Goal: Task Accomplishment & Management: Use online tool/utility

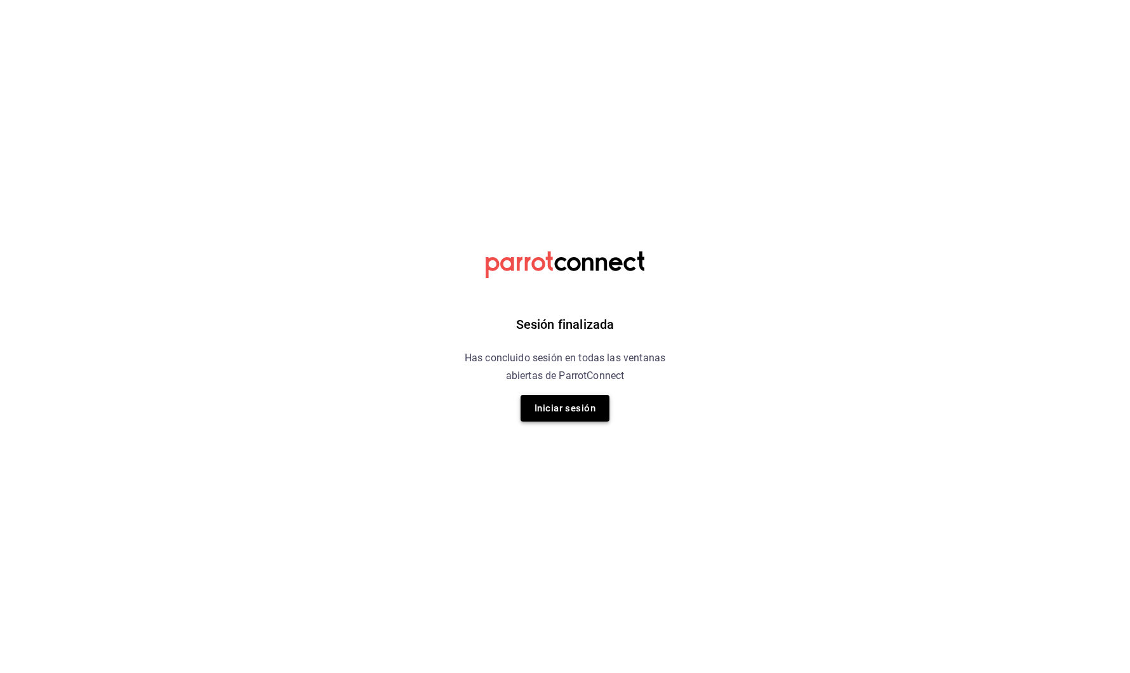
click at [590, 400] on button "Iniciar sesión" at bounding box center [564, 408] width 89 height 27
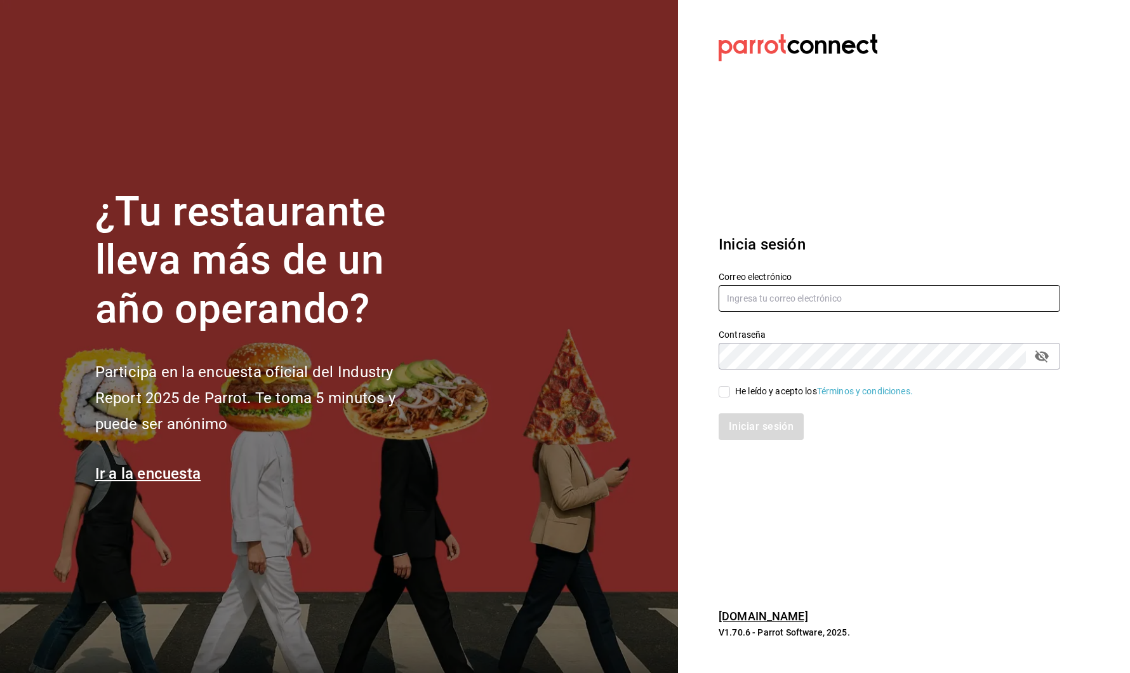
click at [776, 301] on input "text" at bounding box center [888, 298] width 341 height 27
type input "sara@cafe-b.com"
click at [724, 394] on input "He leído y acepto los Términos y condiciones." at bounding box center [723, 391] width 11 height 11
checkbox input "true"
click at [739, 427] on button "Iniciar sesión" at bounding box center [761, 426] width 86 height 27
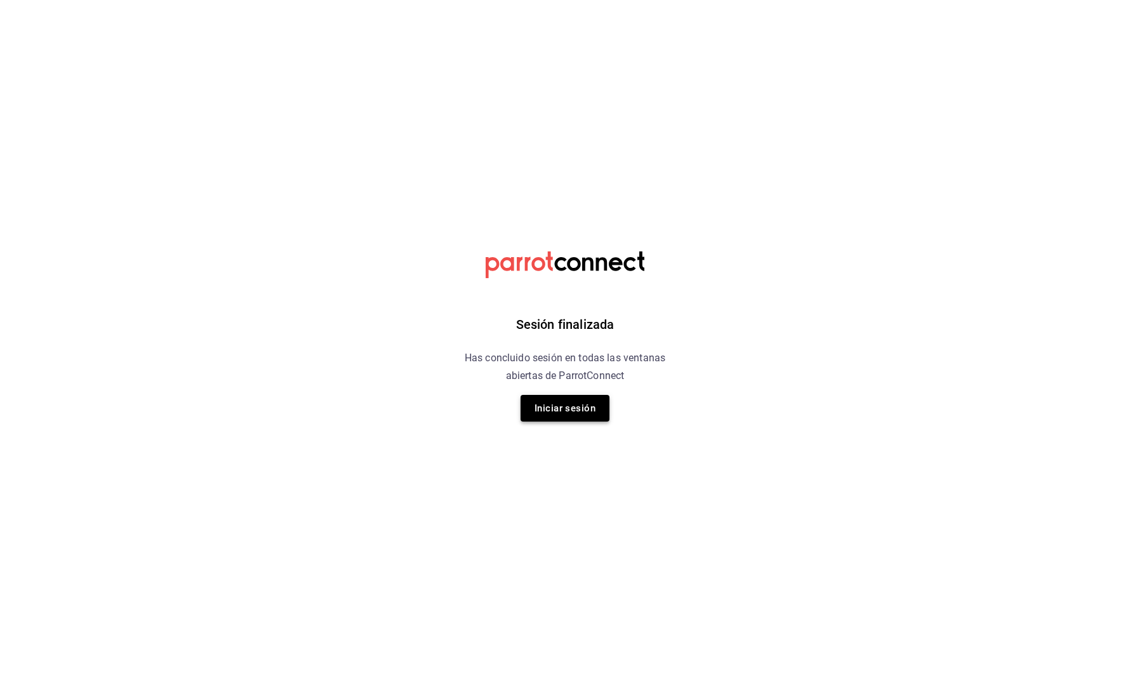
click at [569, 407] on button "Iniciar sesión" at bounding box center [564, 408] width 89 height 27
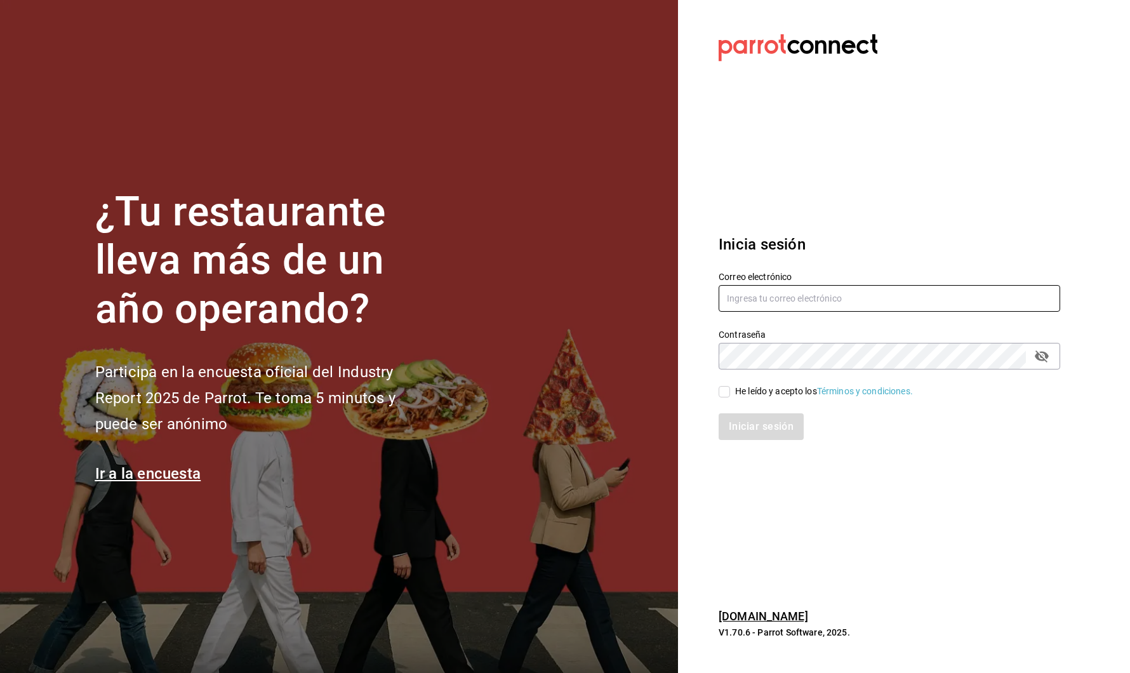
click at [750, 292] on input "text" at bounding box center [888, 298] width 341 height 27
type input "sara@cafe-b.com"
click at [726, 394] on input "He leído y acepto los Términos y condiciones." at bounding box center [723, 391] width 11 height 11
checkbox input "true"
click at [736, 429] on button "Iniciar sesión" at bounding box center [761, 426] width 86 height 27
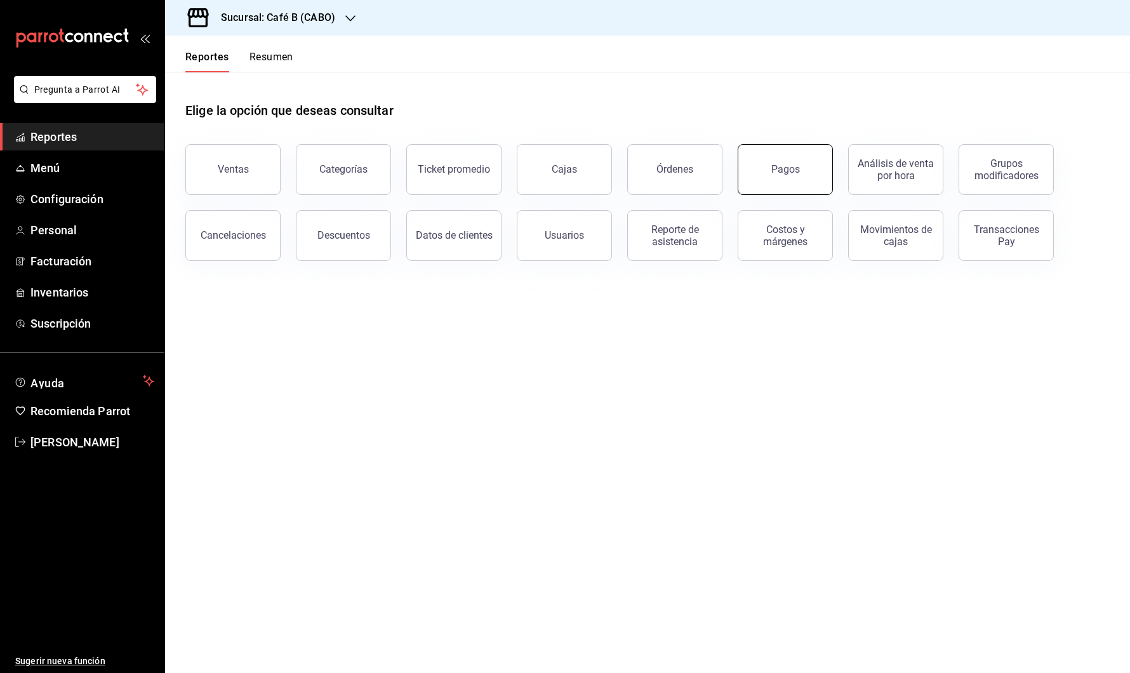
click at [817, 192] on button "Pagos" at bounding box center [785, 169] width 95 height 51
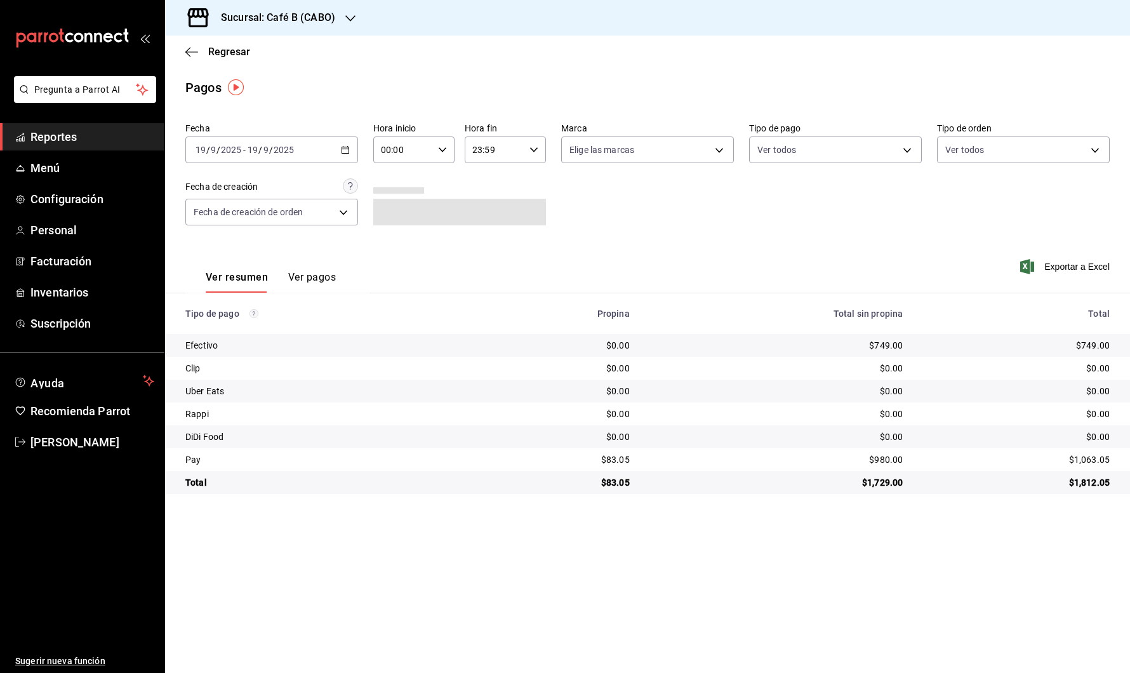
click at [340, 19] on div "Sucursal: Café B (CABO)" at bounding box center [267, 18] width 185 height 36
click at [308, 75] on div "Café B (CDMX)" at bounding box center [260, 83] width 190 height 29
click at [334, 150] on div "[DATE] [DATE] - [DATE] [DATE]" at bounding box center [271, 149] width 173 height 27
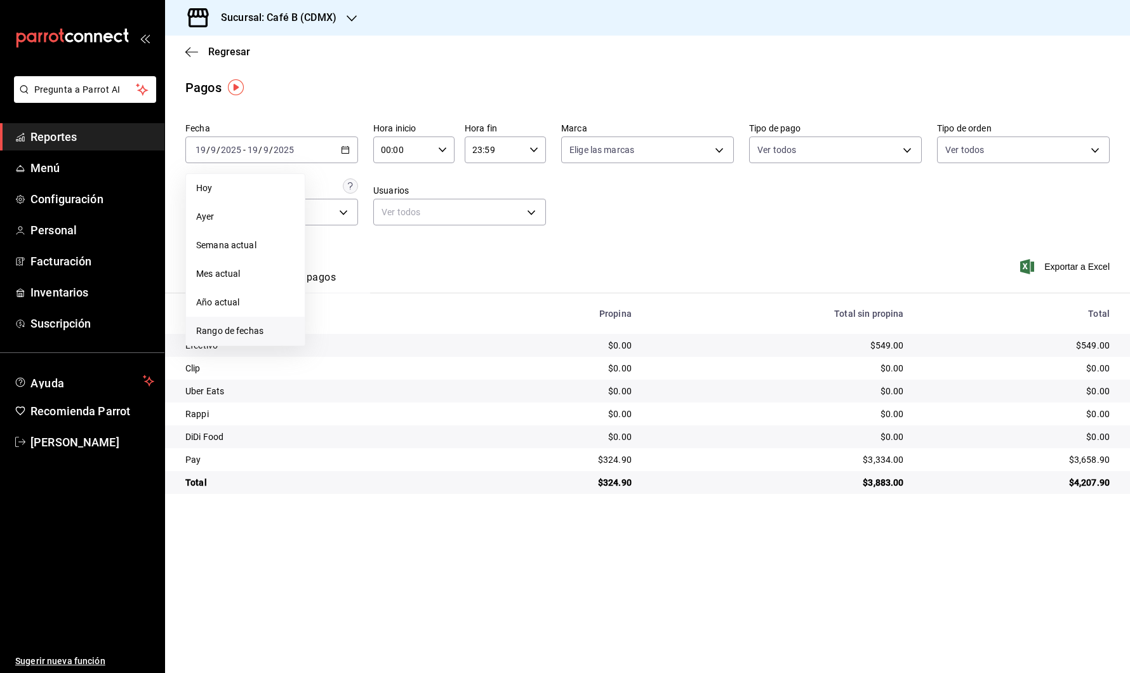
click at [234, 329] on span "Rango de fechas" at bounding box center [245, 330] width 98 height 13
click at [404, 291] on button "18" at bounding box center [399, 290] width 22 height 23
click at [309, 159] on div "[DATE] [DATE] - [DATE] [DATE]" at bounding box center [271, 149] width 173 height 27
click at [427, 261] on button "12" at bounding box center [422, 262] width 22 height 23
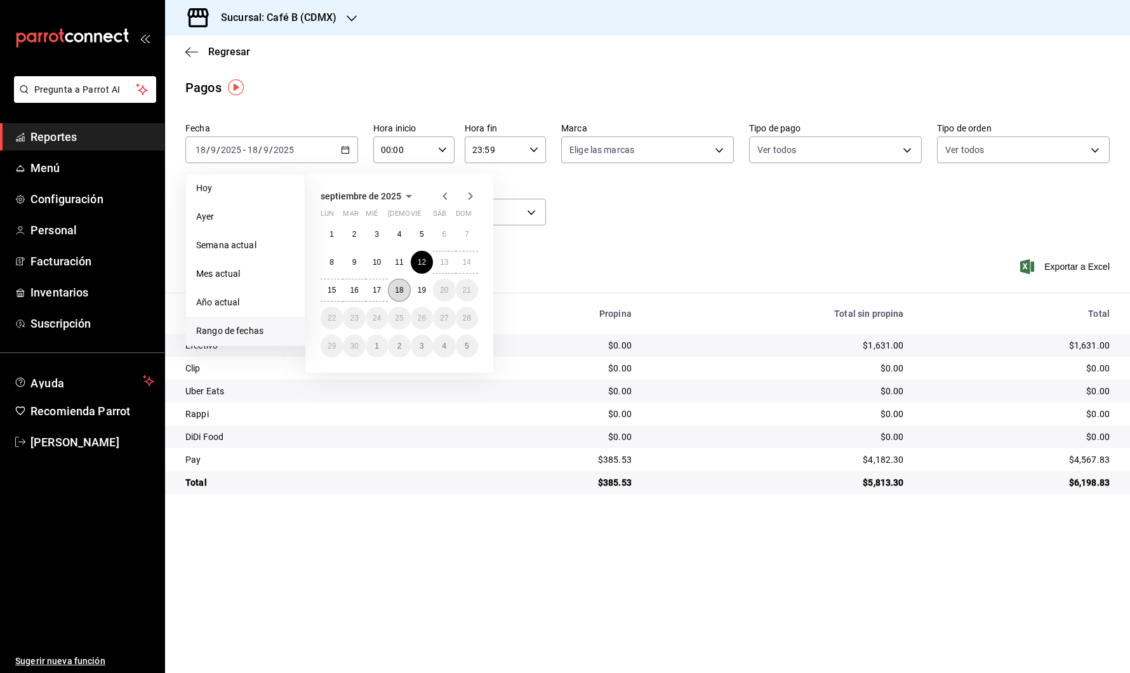
click at [399, 294] on button "18" at bounding box center [399, 290] width 22 height 23
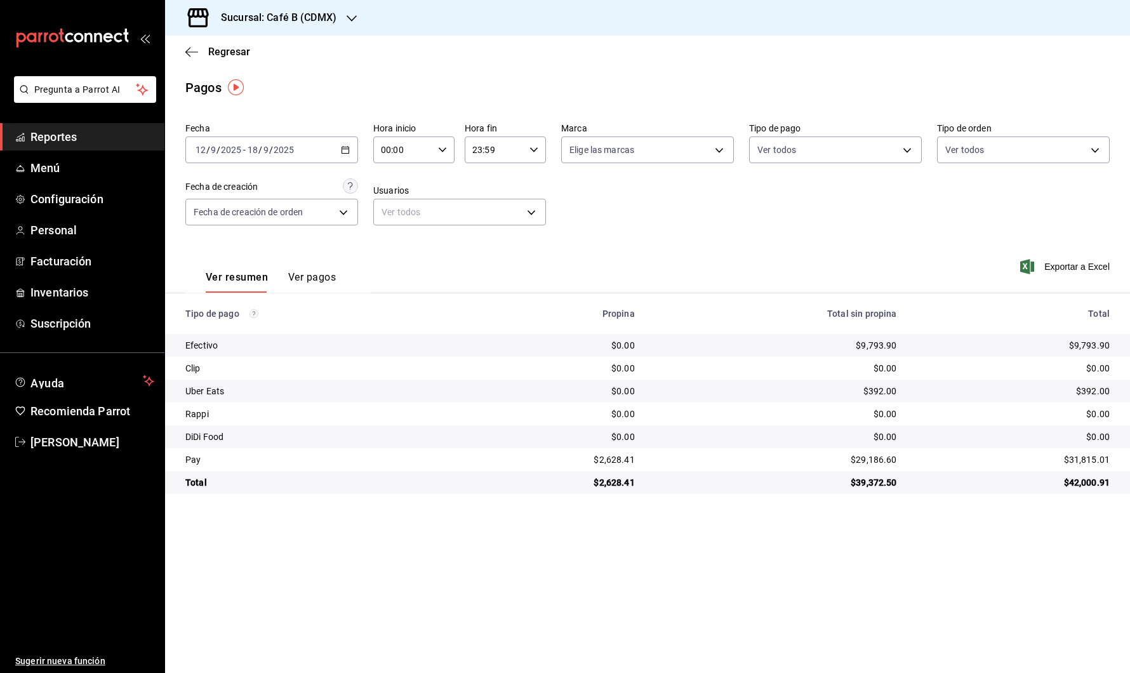
click at [333, 152] on div "[DATE] [DATE] - [DATE] [DATE]" at bounding box center [271, 149] width 173 height 27
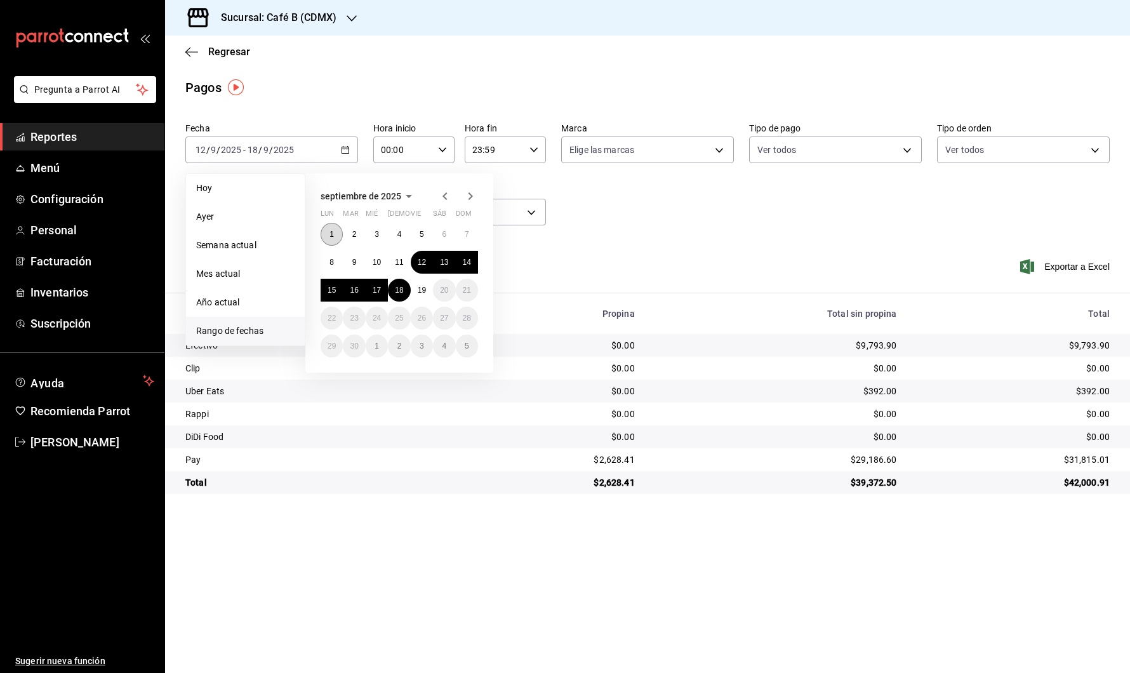
click at [330, 233] on abbr "1" at bounding box center [331, 234] width 4 height 9
click at [395, 287] on abbr "18" at bounding box center [399, 290] width 8 height 9
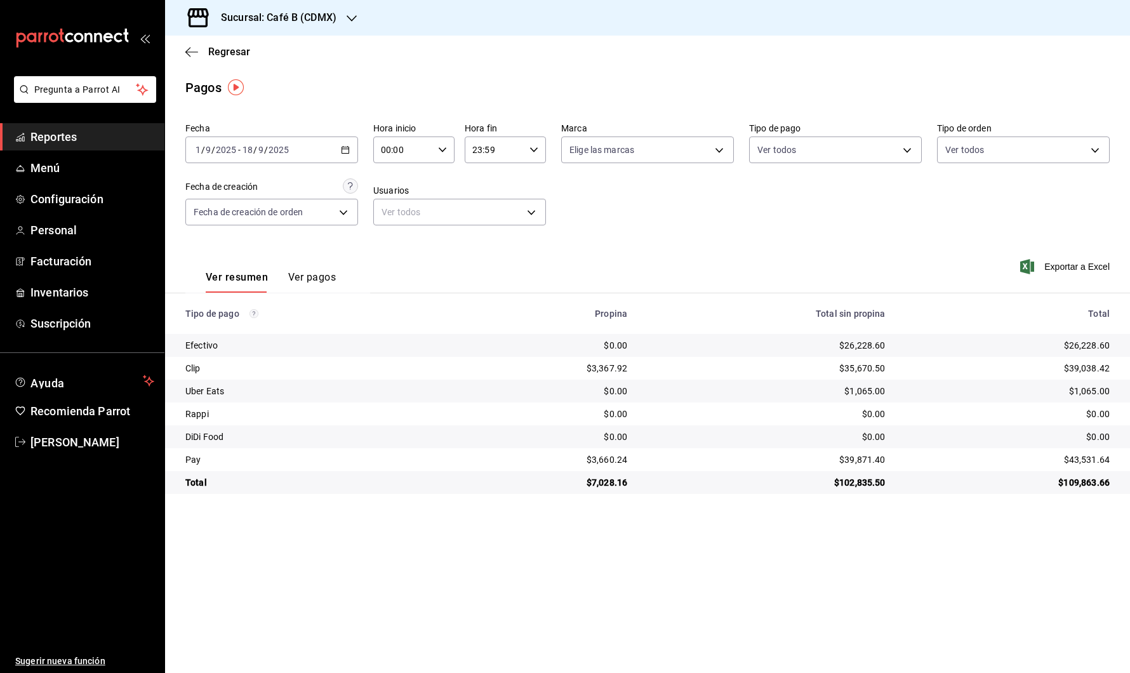
click at [334, 152] on div "[DATE] [DATE] - [DATE] [DATE]" at bounding box center [271, 149] width 173 height 27
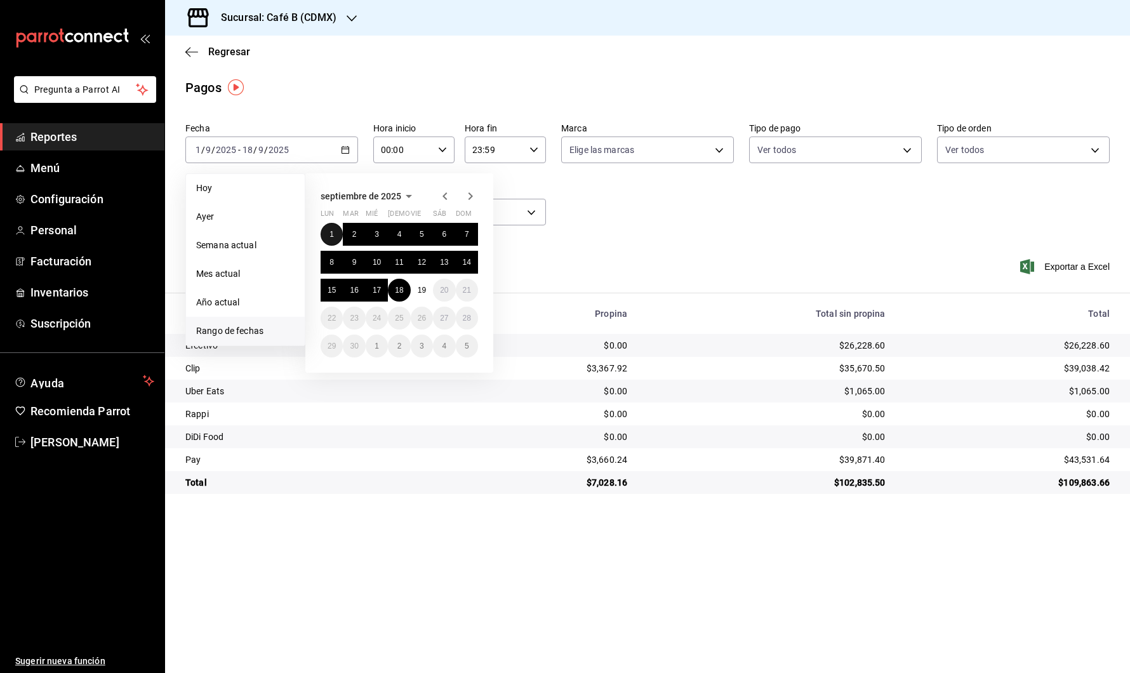
click at [329, 230] on abbr "1" at bounding box center [331, 234] width 4 height 9
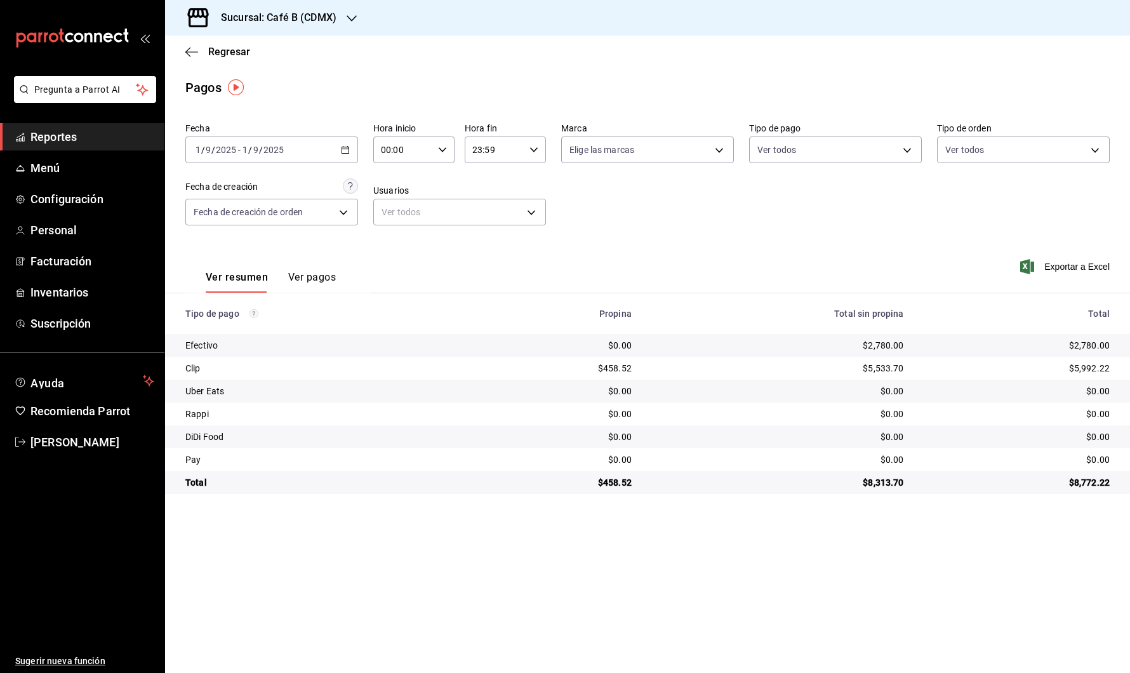
click at [334, 148] on div "[DATE] [DATE] - [DATE] [DATE]" at bounding box center [271, 149] width 173 height 27
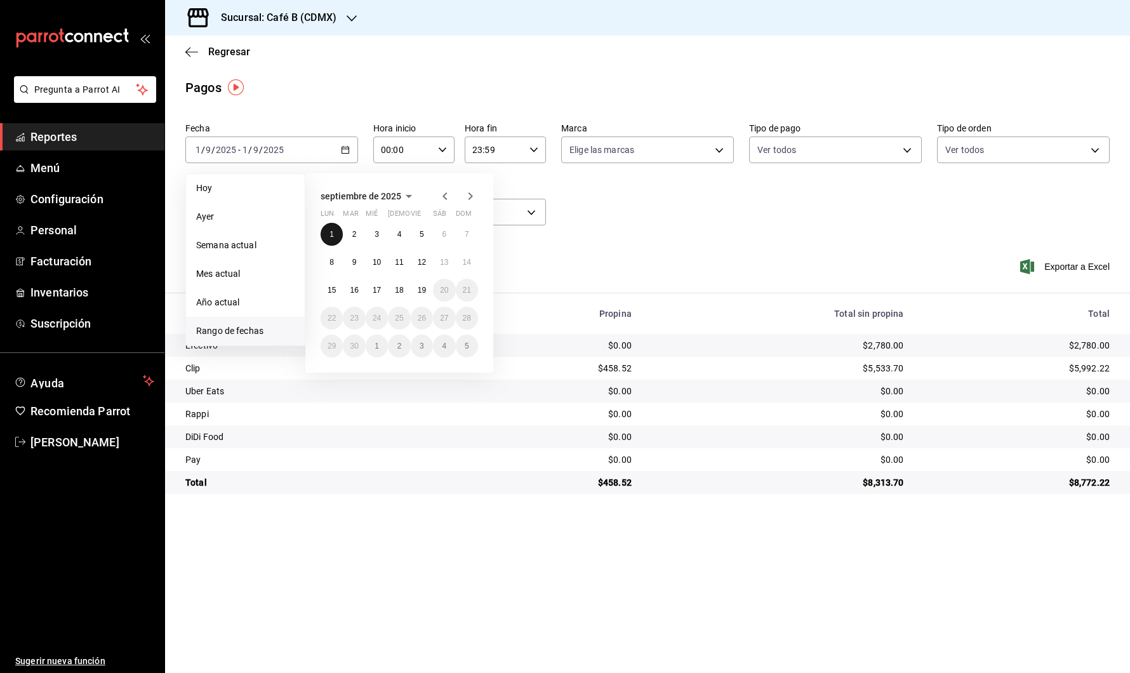
click at [338, 237] on button "1" at bounding box center [332, 234] width 22 height 23
click at [346, 227] on button "2" at bounding box center [354, 234] width 22 height 23
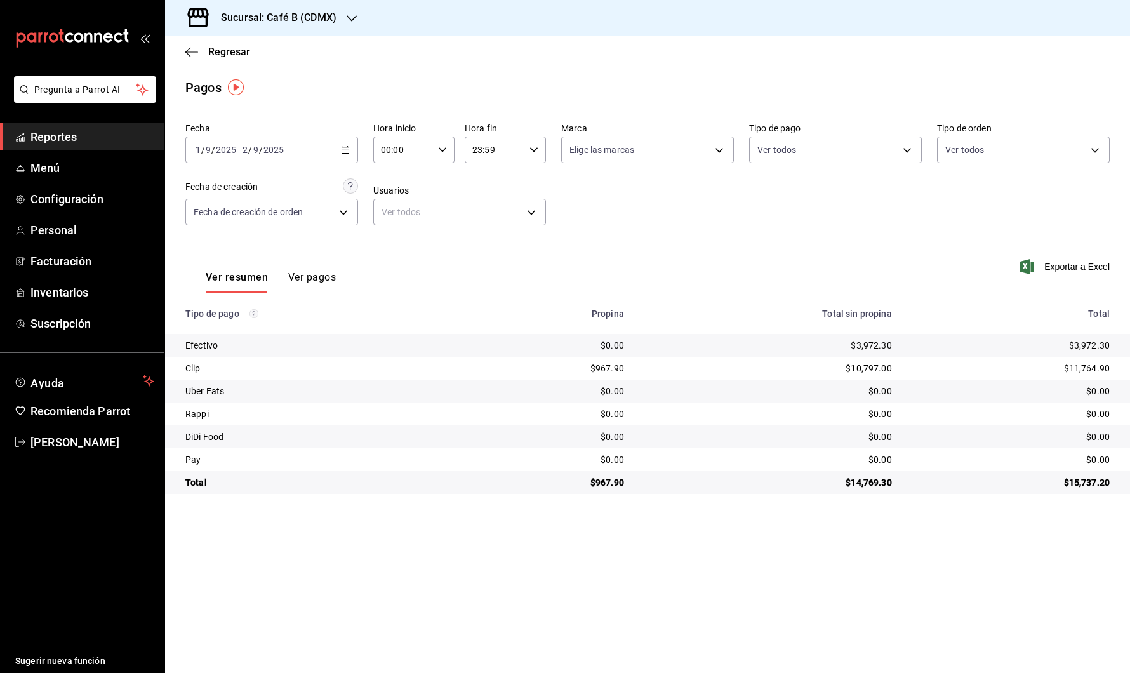
click at [345, 152] on icon "button" at bounding box center [345, 149] width 9 height 9
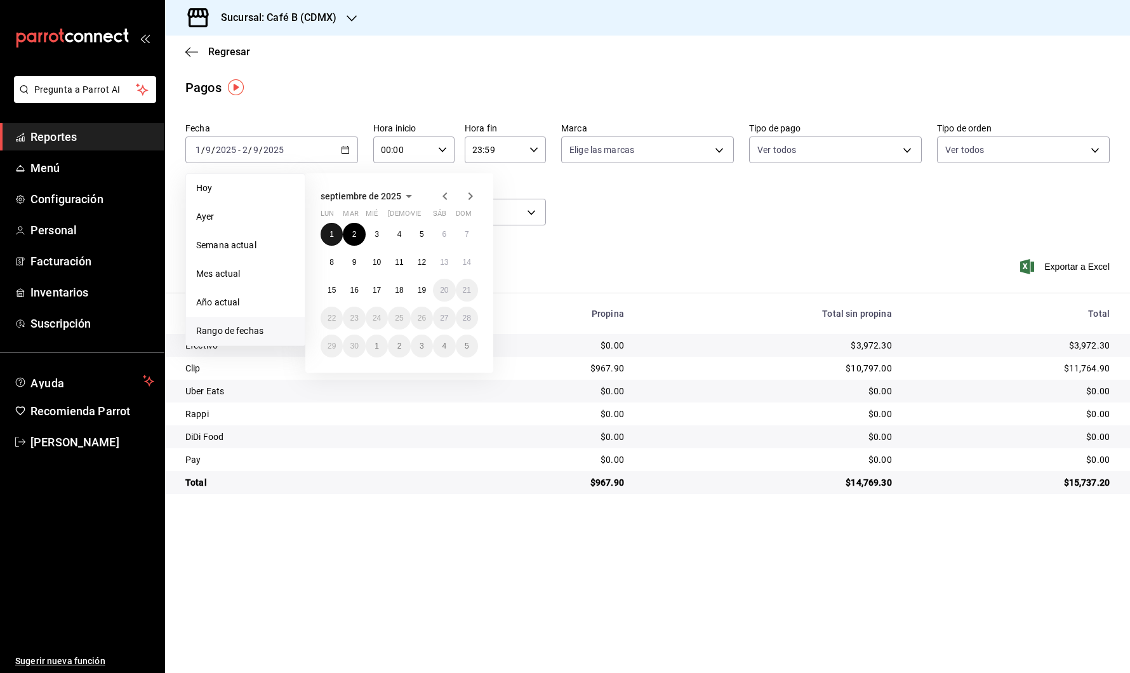
click at [337, 234] on button "1" at bounding box center [332, 234] width 22 height 23
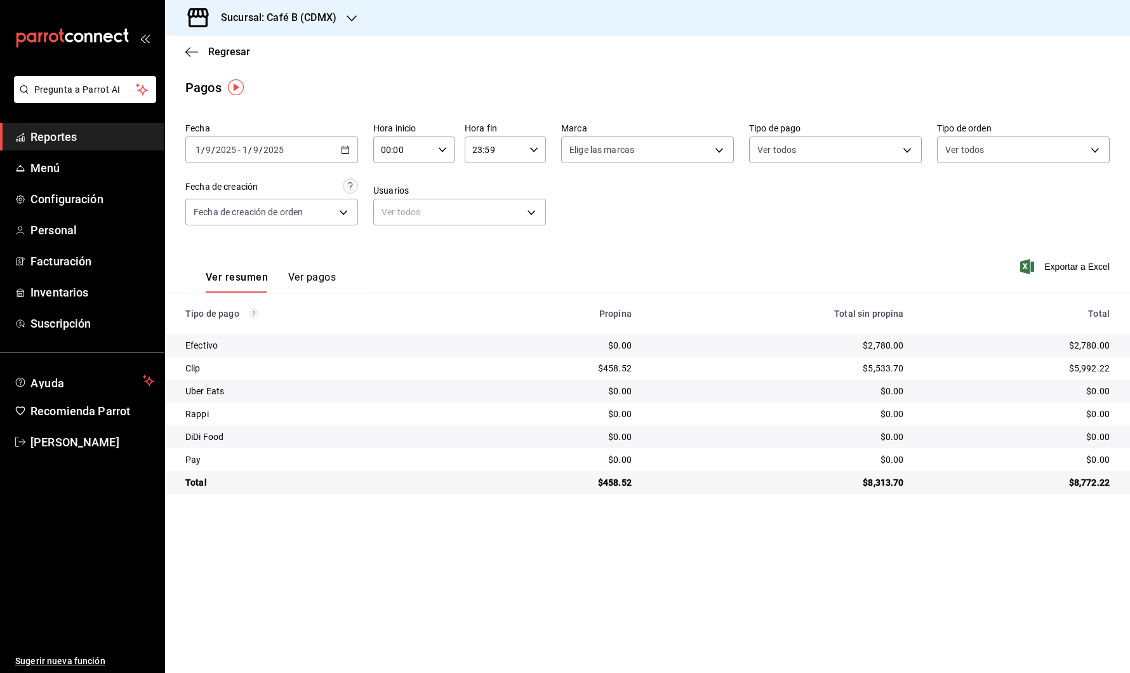
click at [329, 144] on div "[DATE] [DATE] - [DATE] [DATE]" at bounding box center [271, 149] width 173 height 27
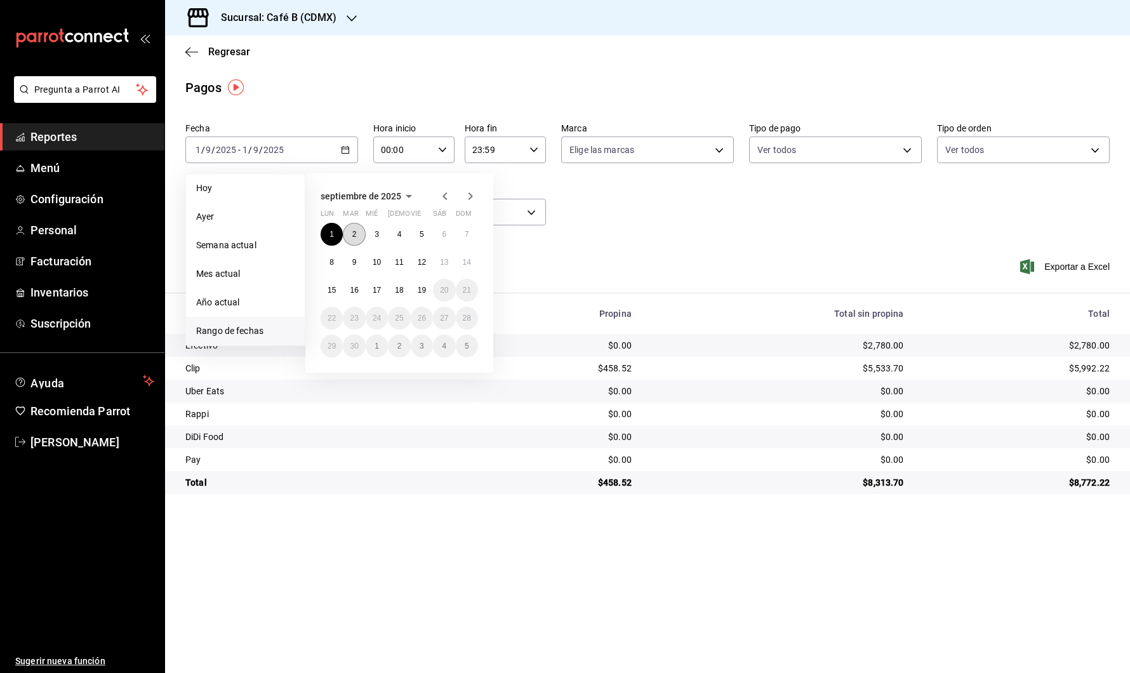
click at [354, 236] on abbr "2" at bounding box center [354, 234] width 4 height 9
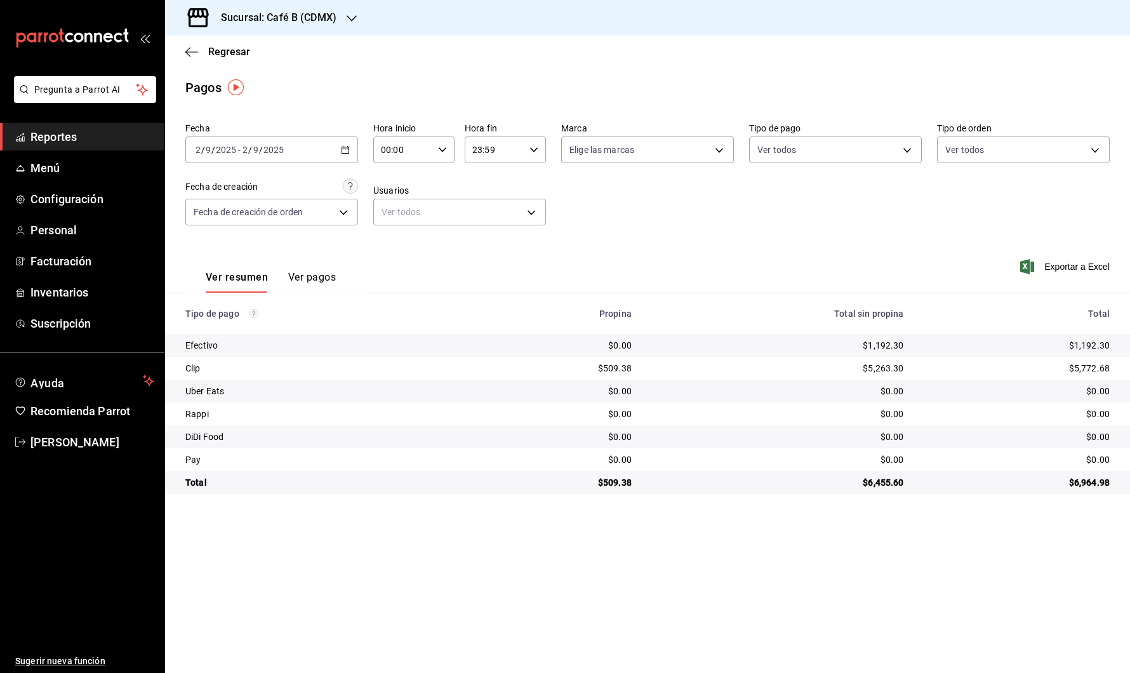
click at [327, 150] on div "[DATE] [DATE] - [DATE] [DATE]" at bounding box center [271, 149] width 173 height 27
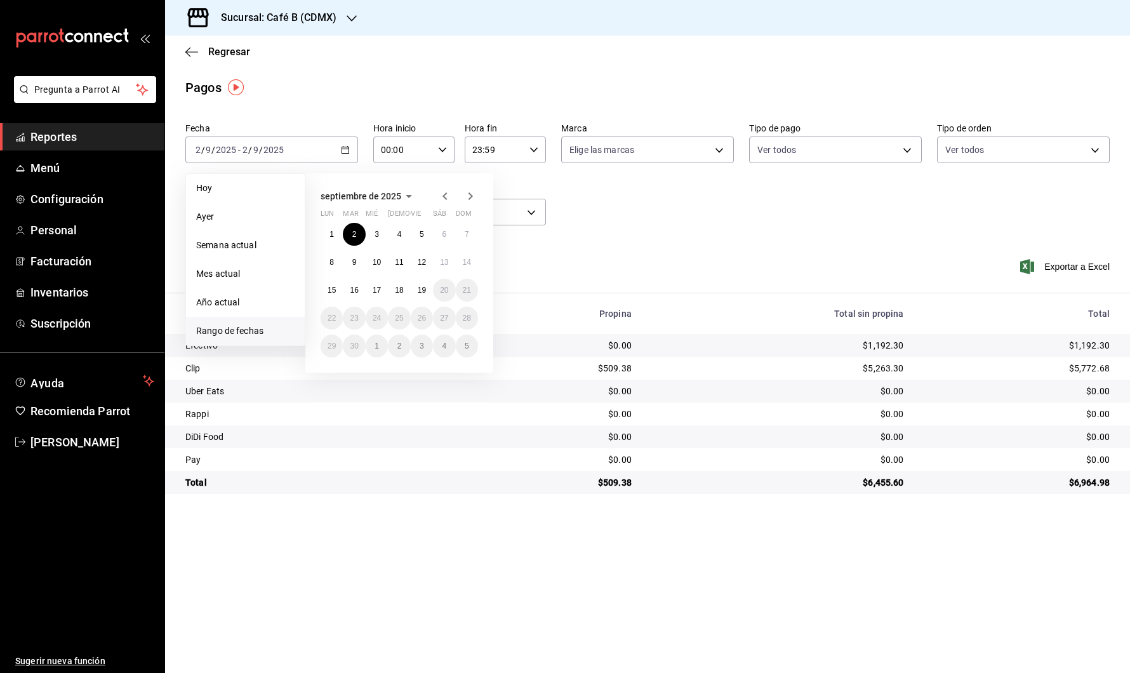
click at [380, 245] on div "1 2 3 4 5 6 7 8 9 10 11 12 13 14 15 16 17 18 19 20 21 22 23 24 25 26 27 28 29 3…" at bounding box center [399, 290] width 157 height 135
click at [380, 234] on button "3" at bounding box center [377, 234] width 22 height 23
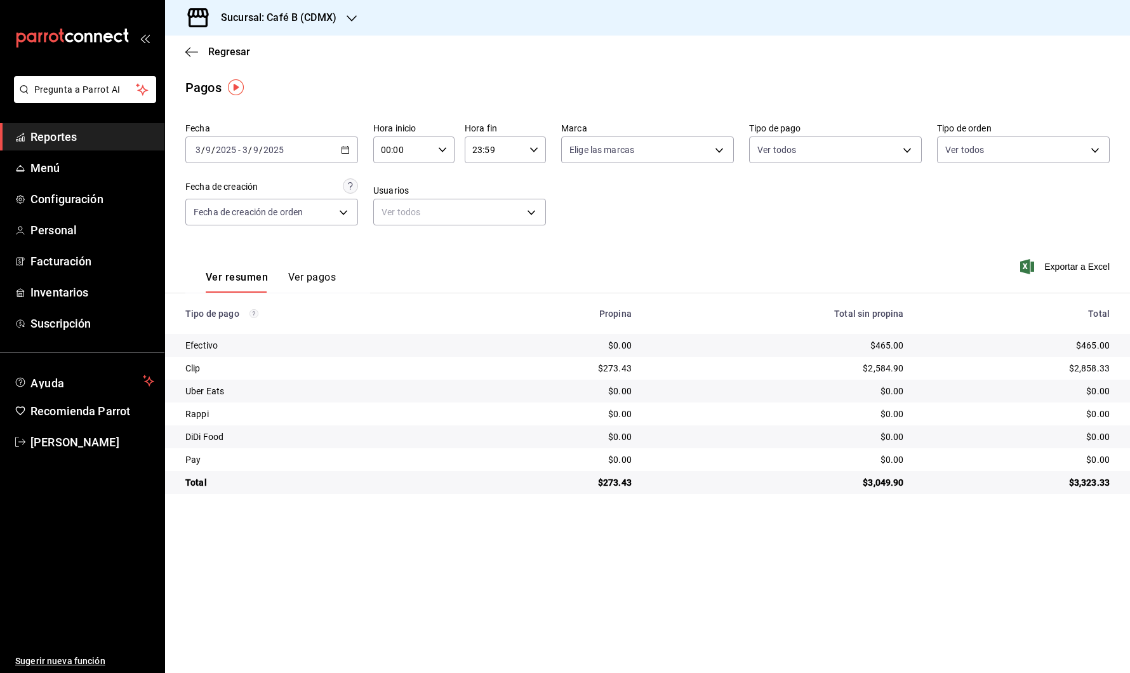
click at [334, 153] on div "[DATE] [DATE] - [DATE] [DATE]" at bounding box center [271, 149] width 173 height 27
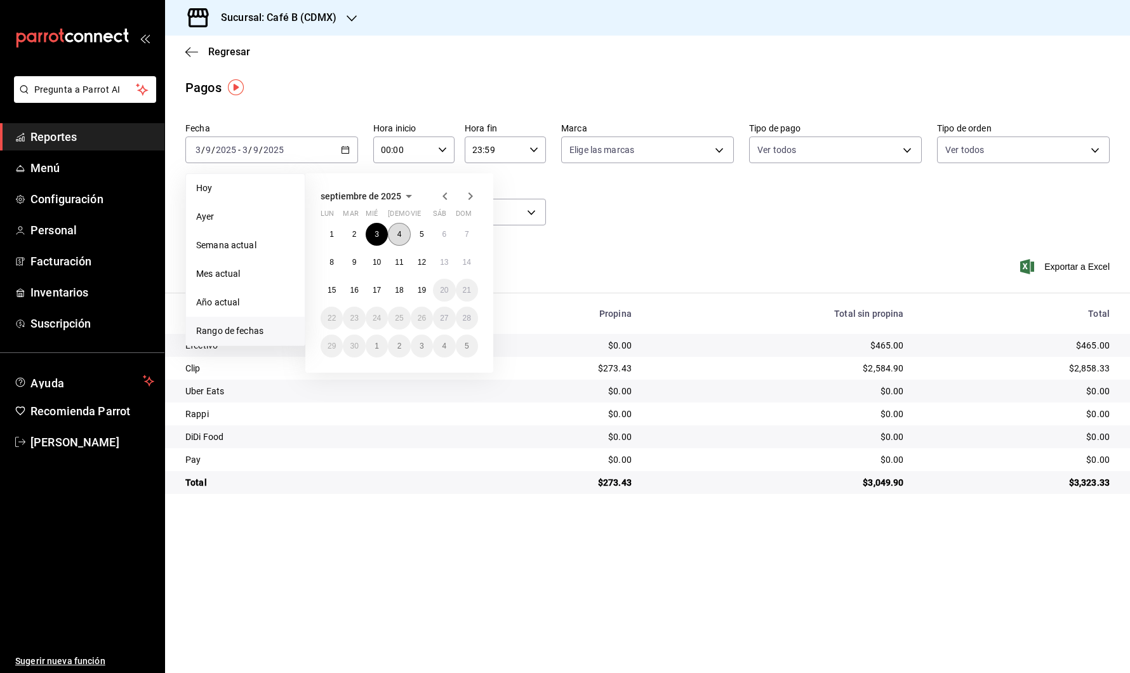
click at [401, 237] on button "4" at bounding box center [399, 234] width 22 height 23
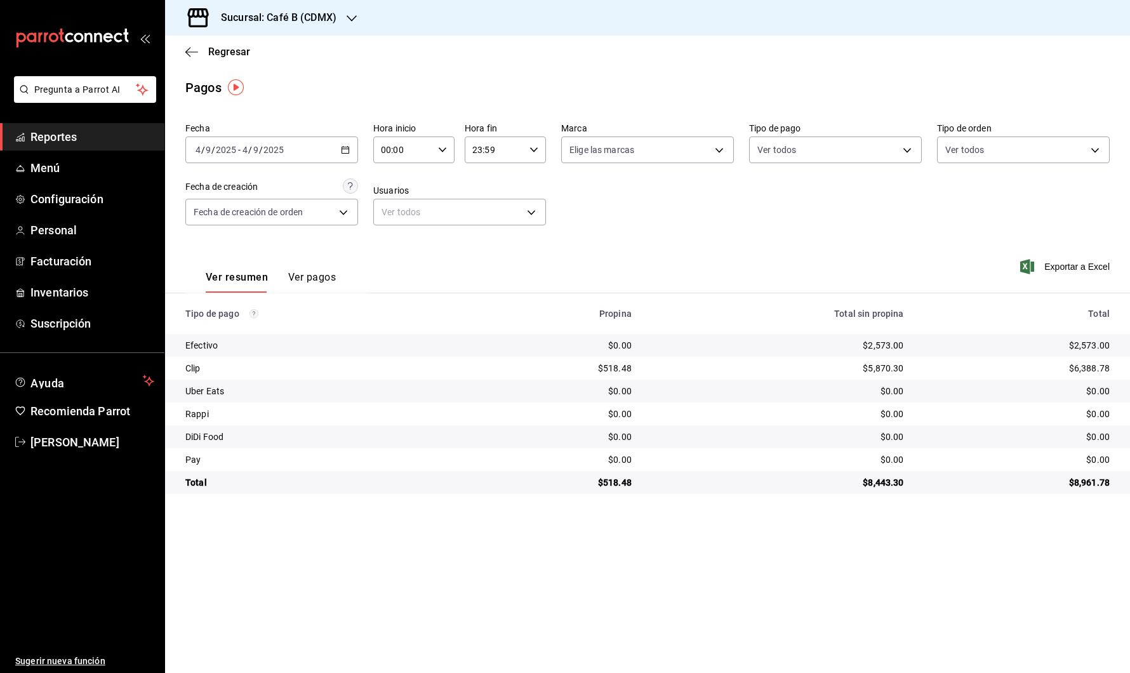
click at [318, 151] on div "[DATE] [DATE] - [DATE] [DATE]" at bounding box center [271, 149] width 173 height 27
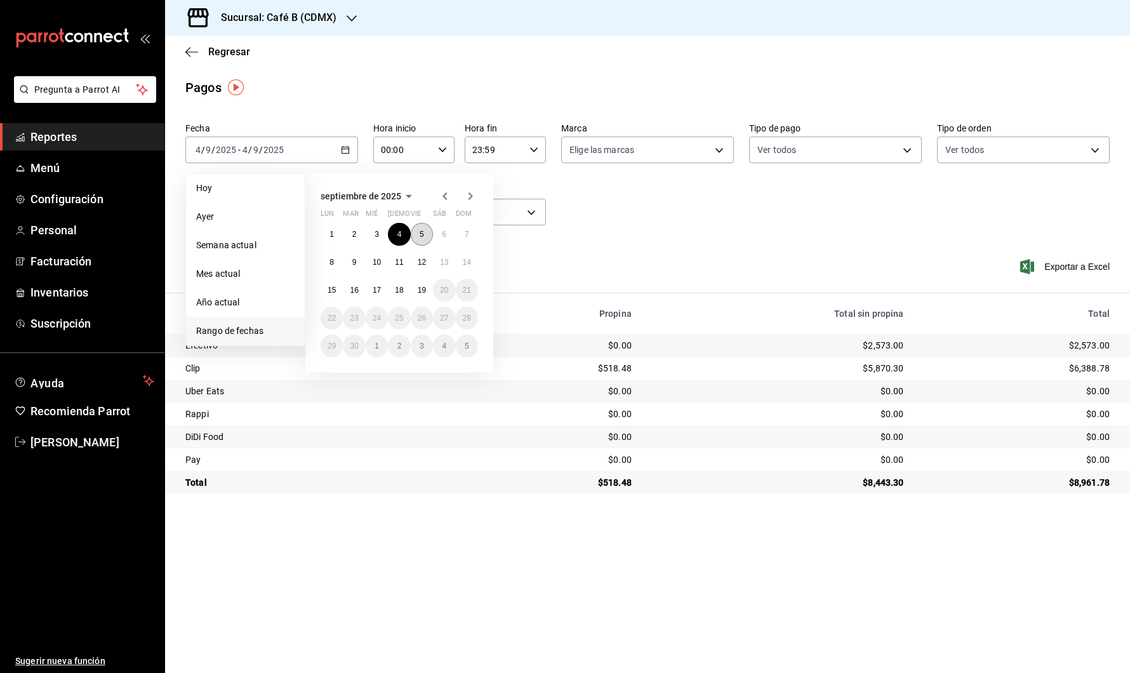
click at [429, 236] on button "5" at bounding box center [422, 234] width 22 height 23
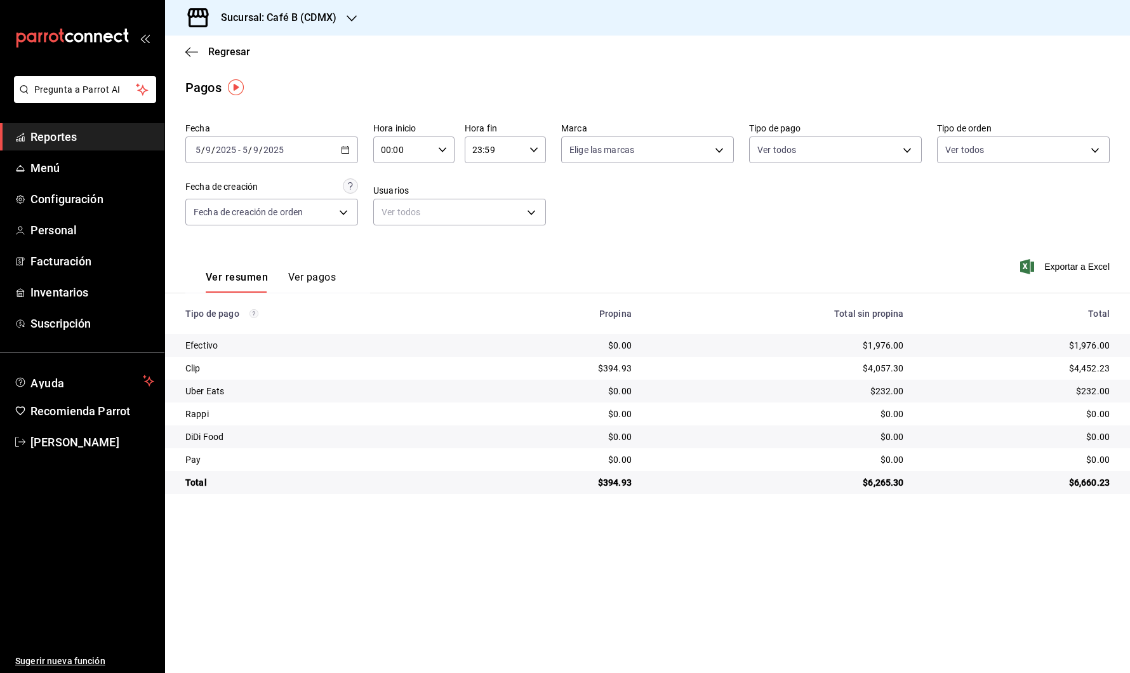
click at [350, 147] on div "[DATE] [DATE] - [DATE] [DATE]" at bounding box center [271, 149] width 173 height 27
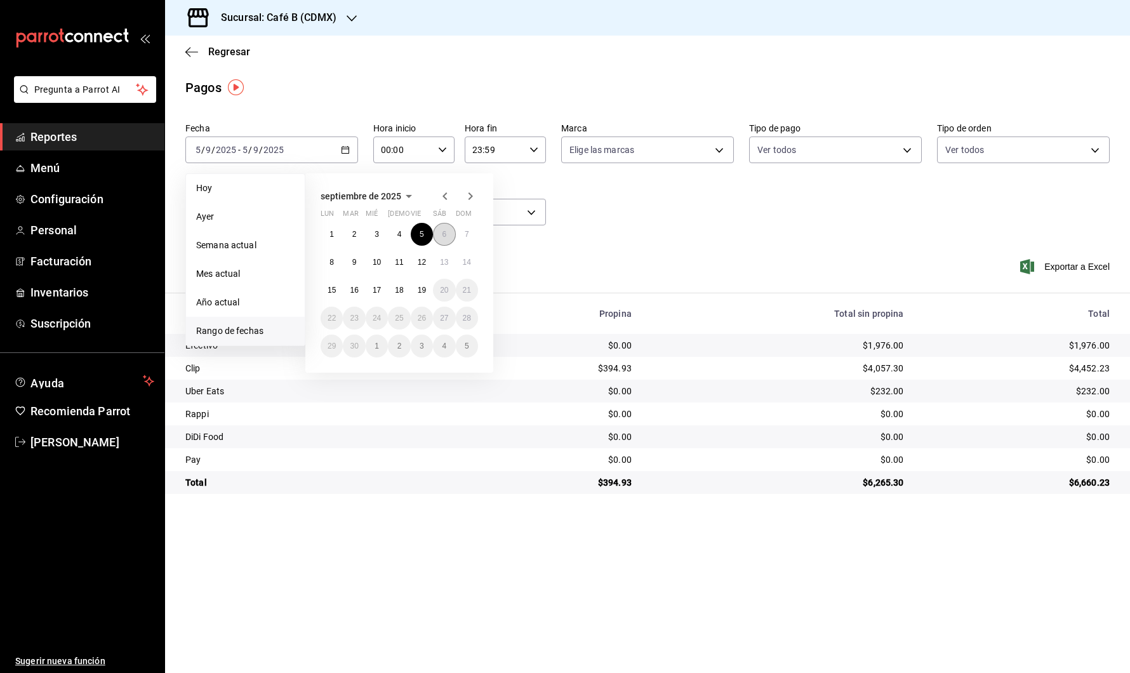
click at [440, 235] on button "6" at bounding box center [444, 234] width 22 height 23
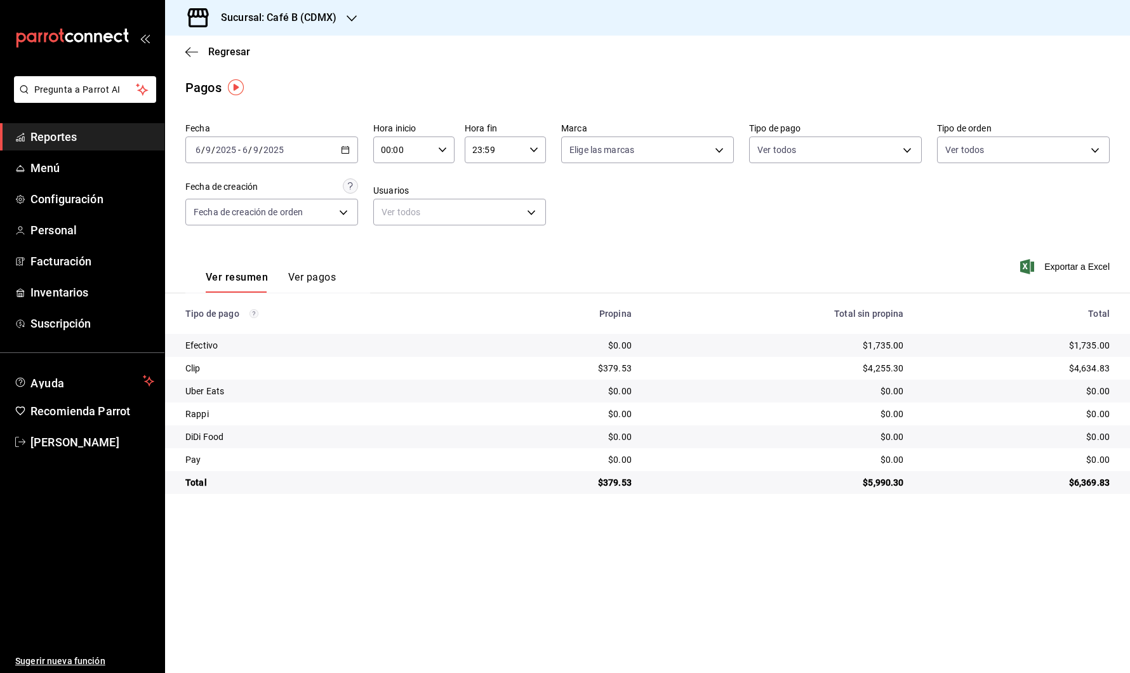
click at [316, 140] on div "[DATE] [DATE] - [DATE] [DATE]" at bounding box center [271, 149] width 173 height 27
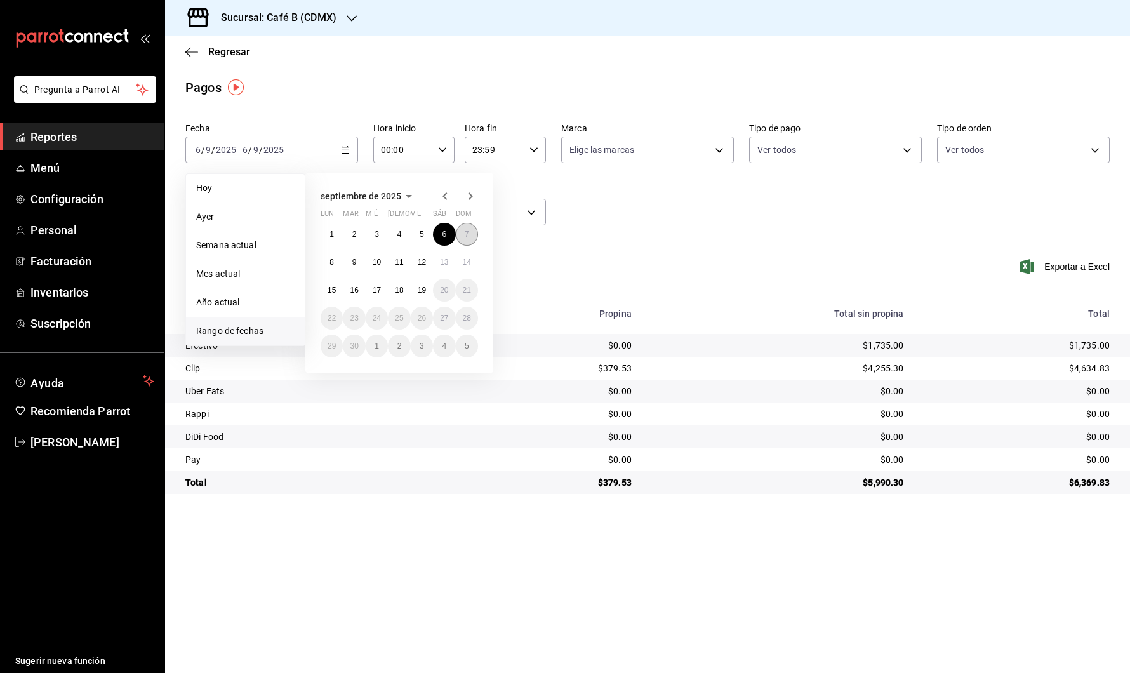
click at [469, 231] on button "7" at bounding box center [467, 234] width 22 height 23
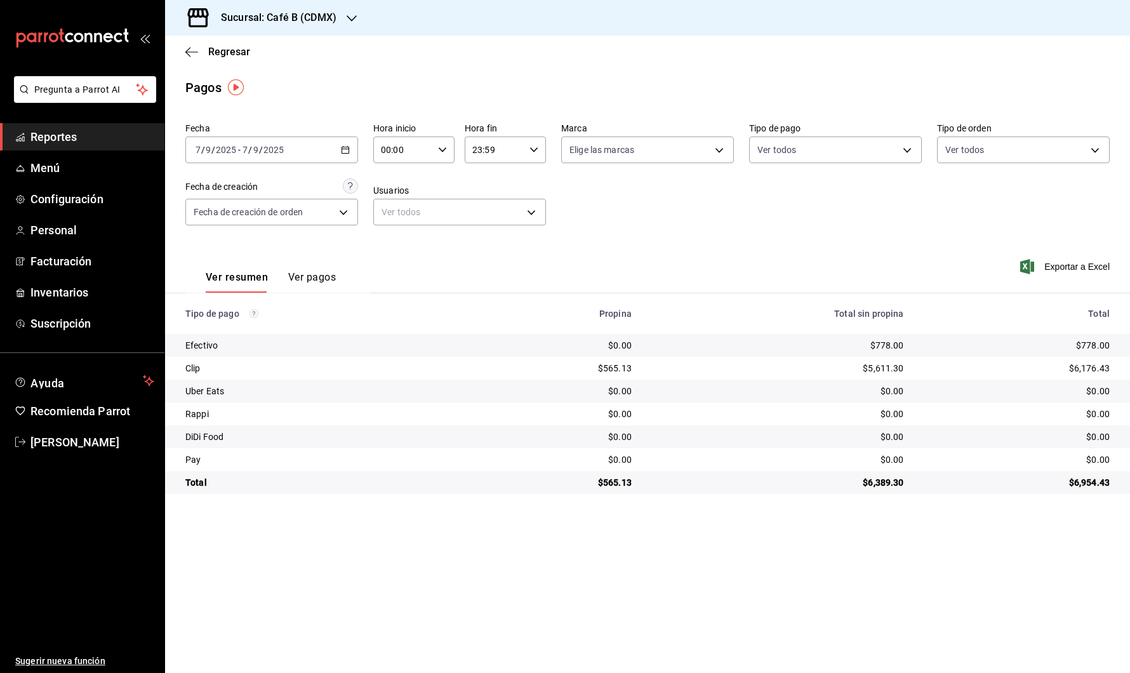
click at [301, 145] on div "[DATE] [DATE] - [DATE] [DATE]" at bounding box center [271, 149] width 173 height 27
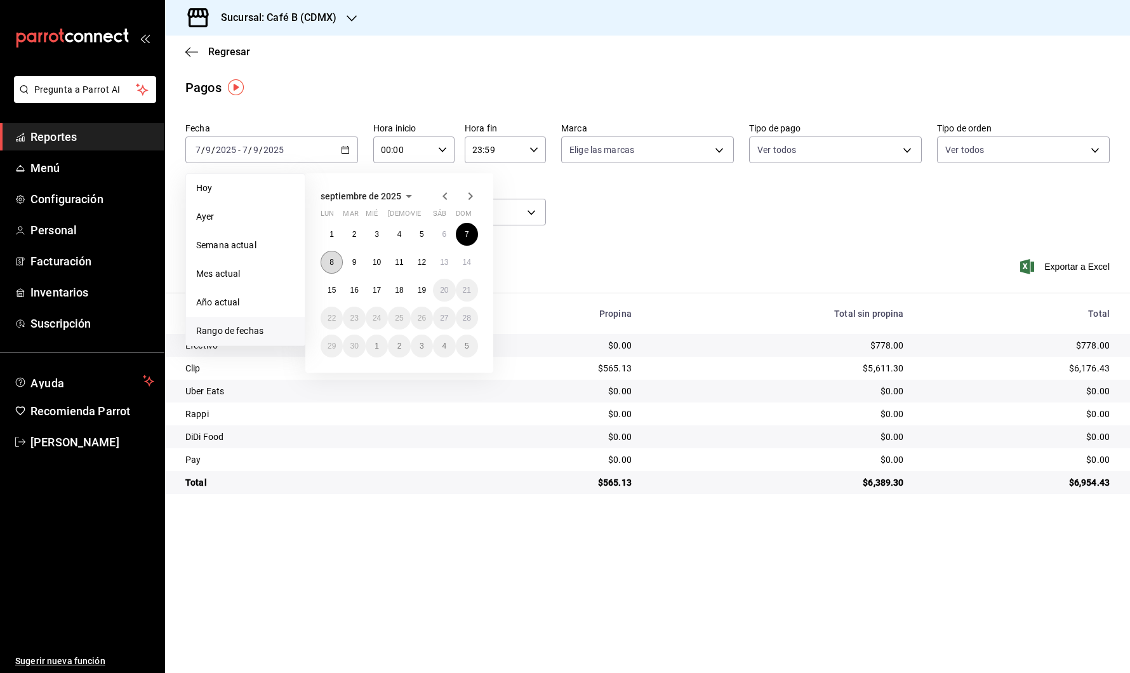
click at [333, 264] on abbr "8" at bounding box center [331, 262] width 4 height 9
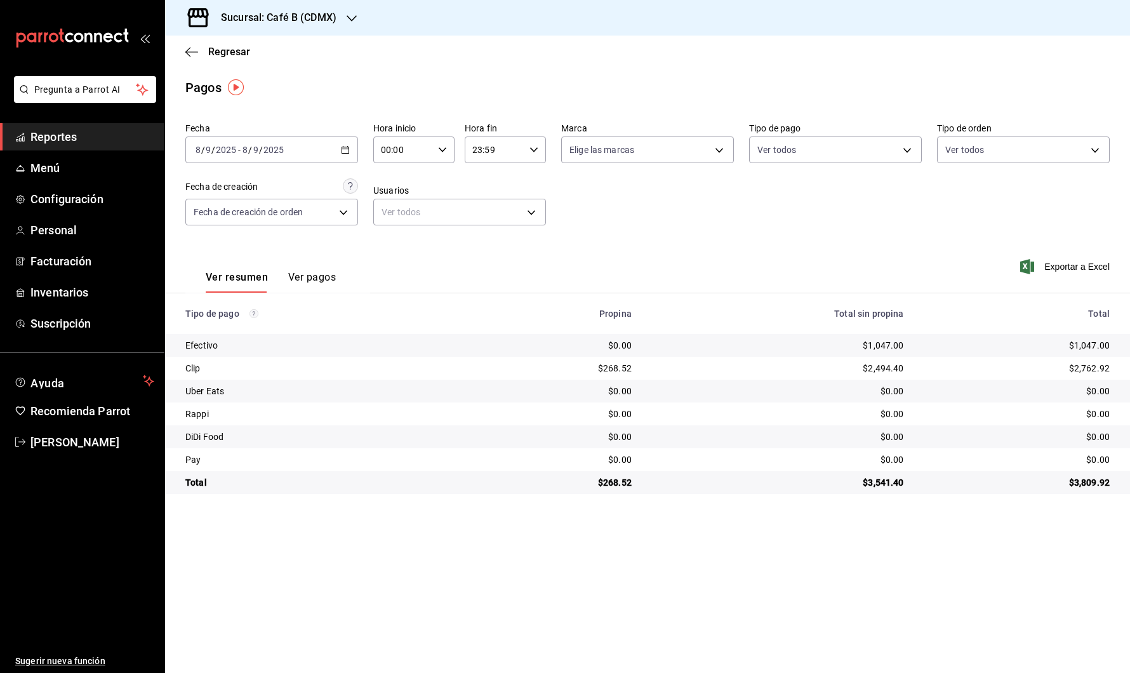
click at [336, 143] on div "[DATE] [DATE] - [DATE] [DATE]" at bounding box center [271, 149] width 173 height 27
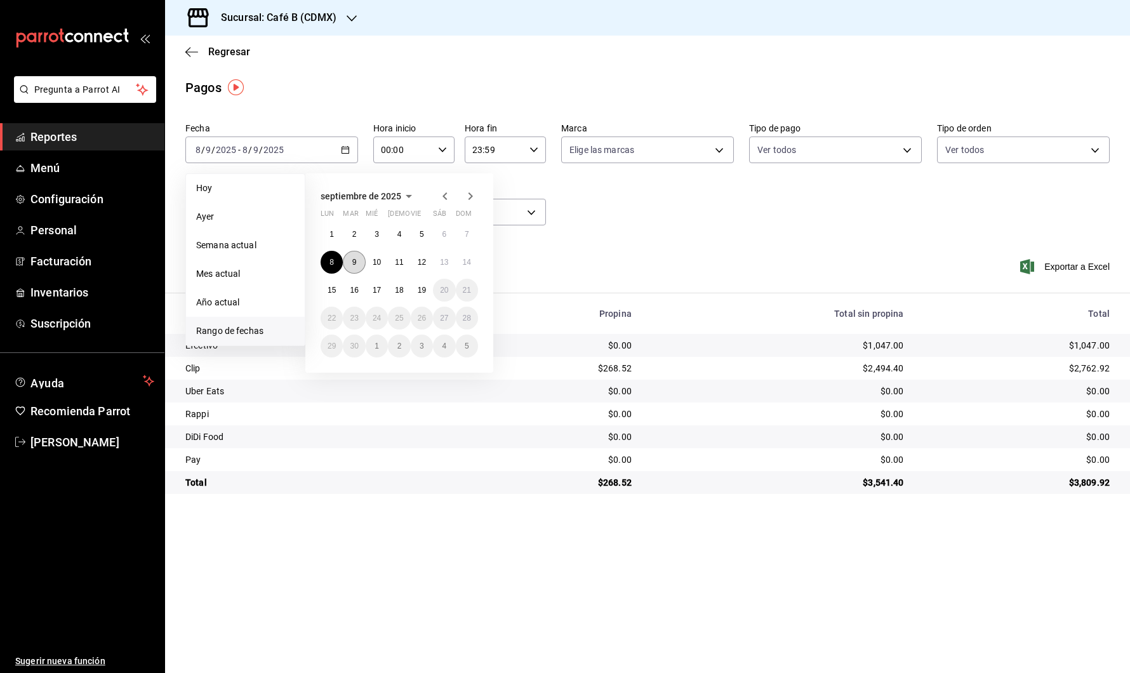
click at [358, 258] on button "9" at bounding box center [354, 262] width 22 height 23
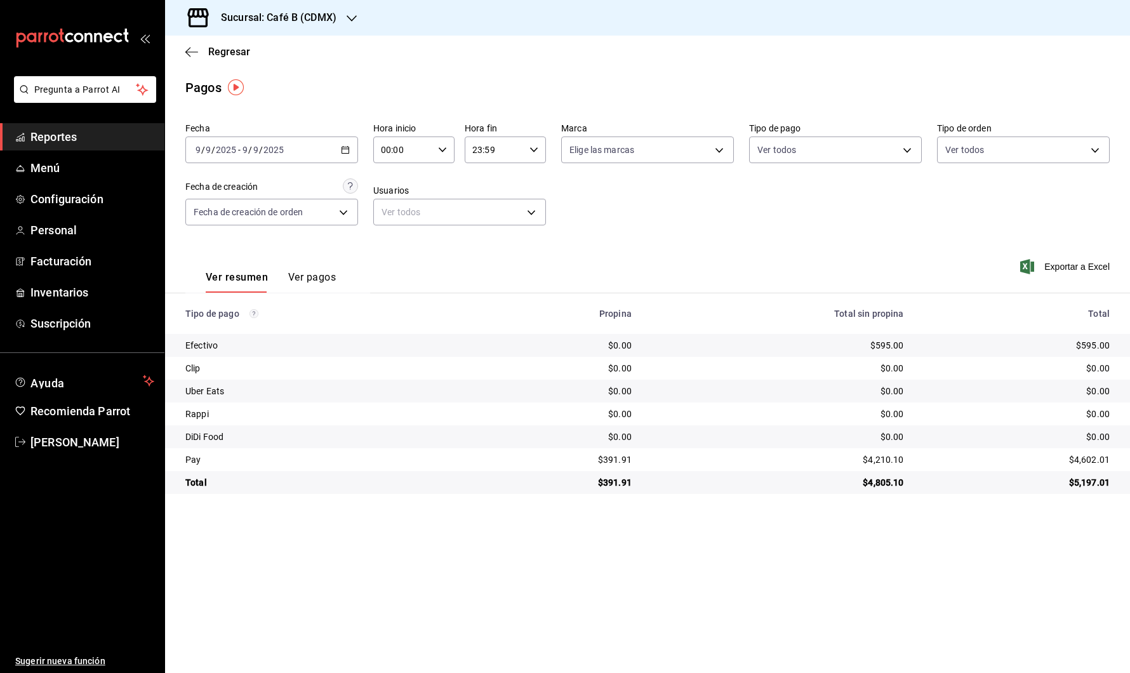
click at [339, 154] on div "[DATE] [DATE] - [DATE] [DATE]" at bounding box center [271, 149] width 173 height 27
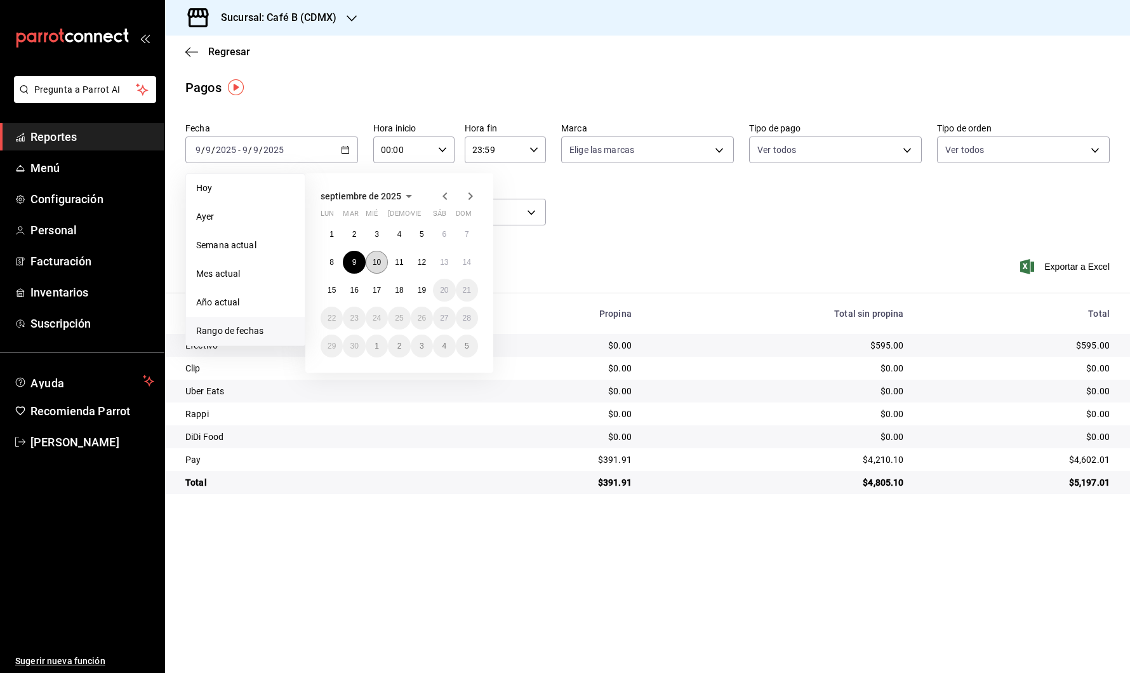
click at [375, 258] on abbr "10" at bounding box center [377, 262] width 8 height 9
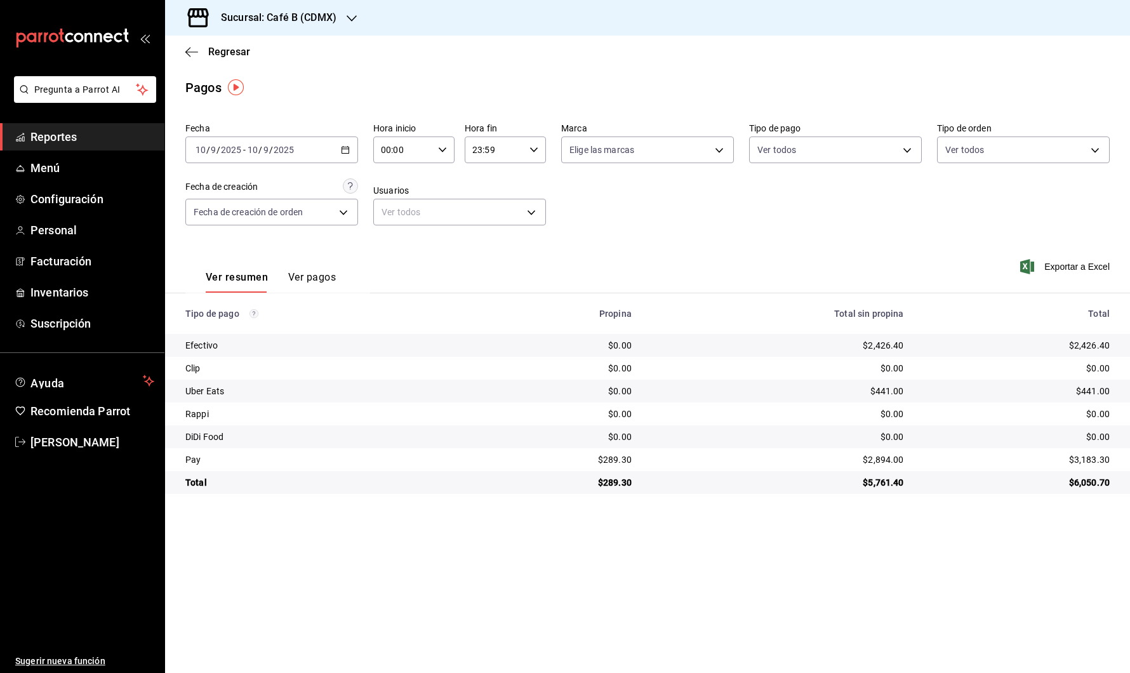
click at [345, 153] on icon "button" at bounding box center [345, 149] width 9 height 9
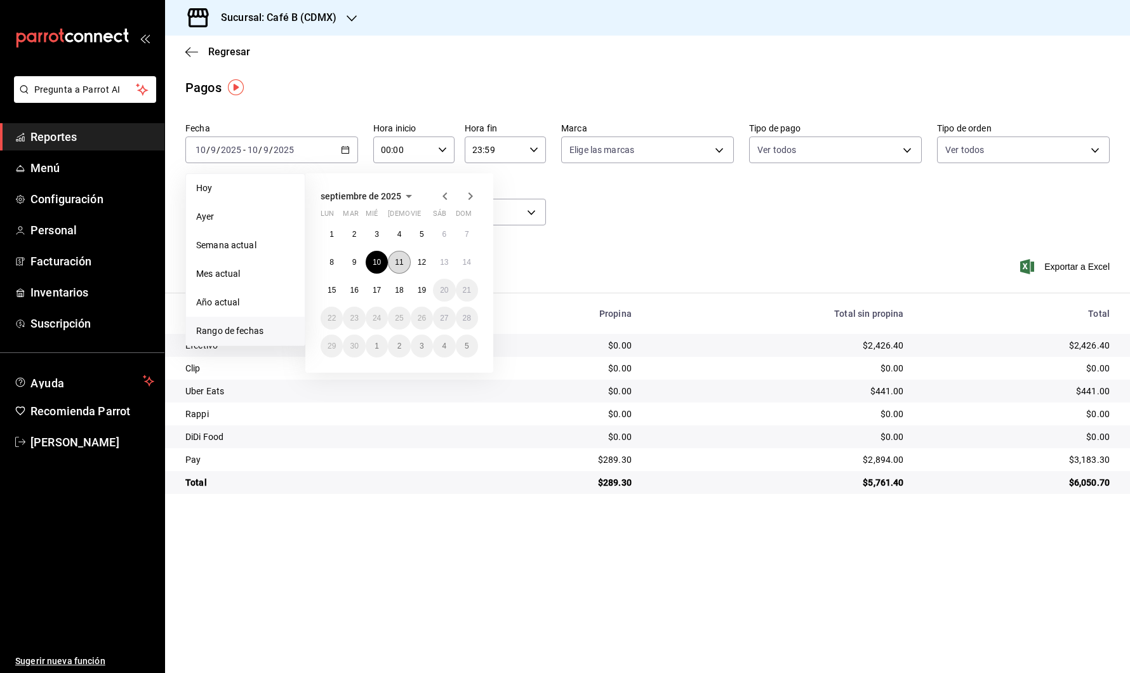
click at [400, 263] on abbr "11" at bounding box center [399, 262] width 8 height 9
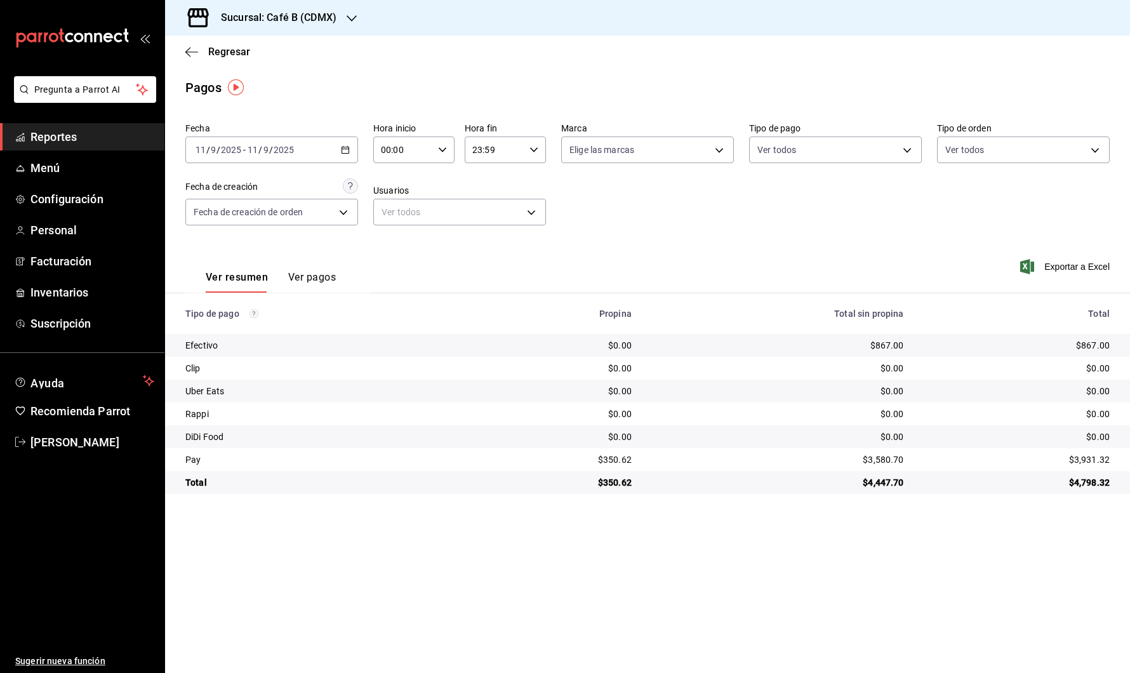
click at [329, 152] on div "[DATE] [DATE] - [DATE] [DATE]" at bounding box center [271, 149] width 173 height 27
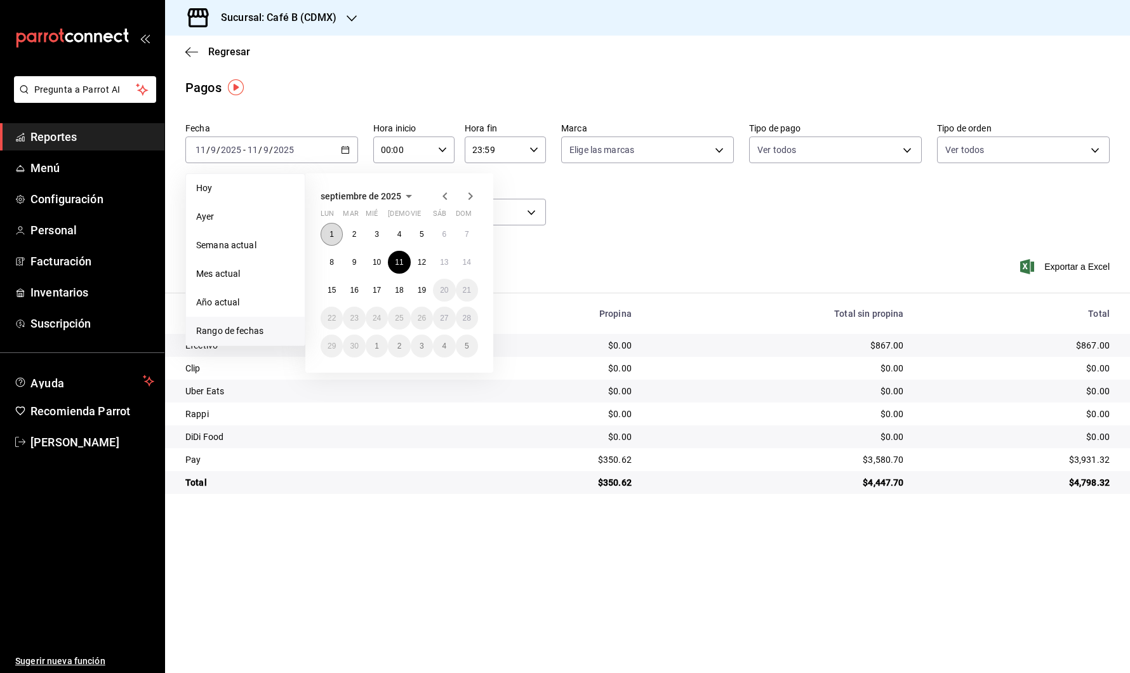
click at [332, 230] on abbr "1" at bounding box center [331, 234] width 4 height 9
click at [425, 262] on abbr "12" at bounding box center [422, 262] width 8 height 9
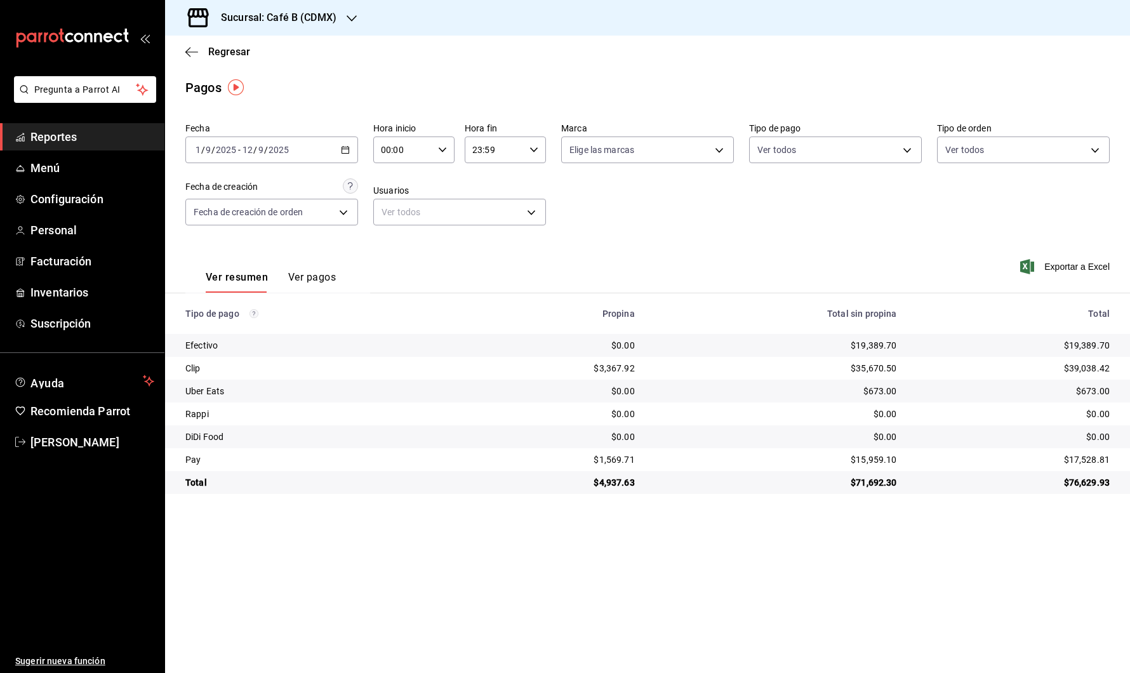
click at [331, 154] on div "[DATE] [DATE] - [DATE] [DATE]" at bounding box center [271, 149] width 173 height 27
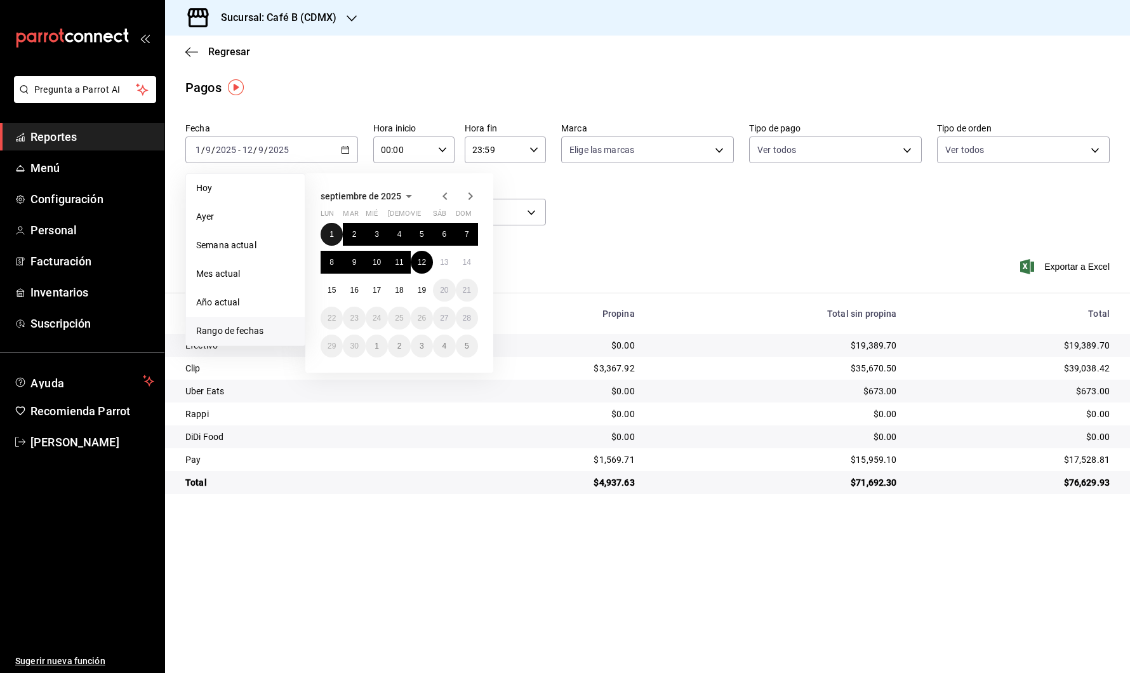
click at [333, 234] on abbr "1" at bounding box center [331, 234] width 4 height 9
click at [394, 290] on button "18" at bounding box center [399, 290] width 22 height 23
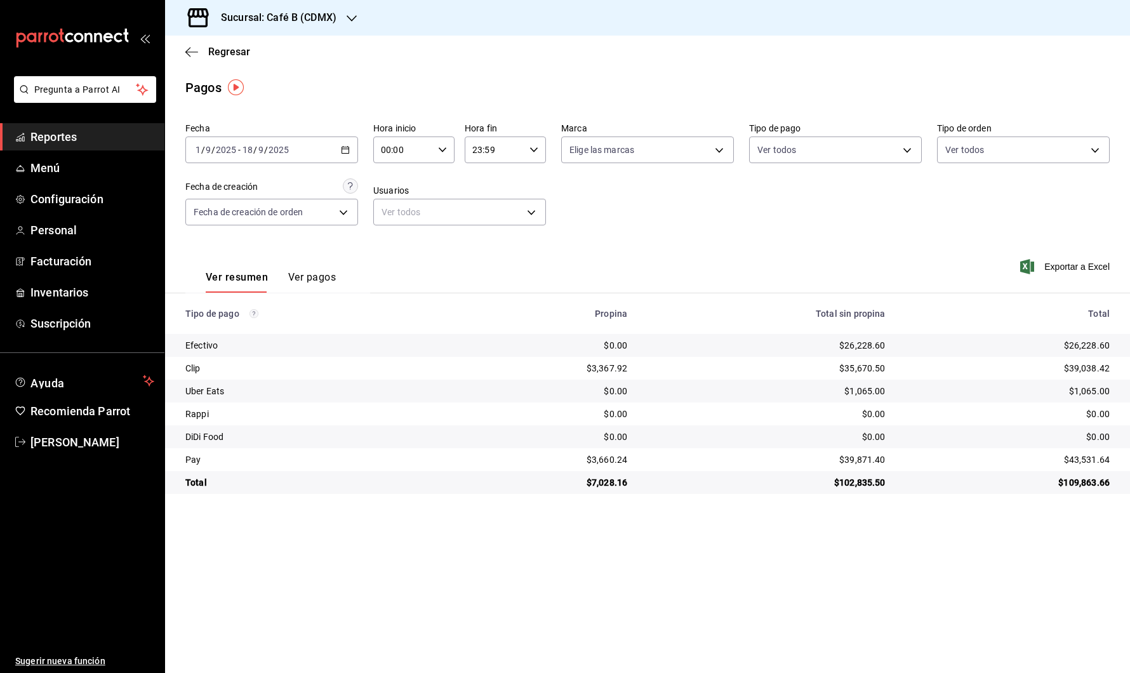
click at [331, 146] on div "[DATE] [DATE] - [DATE] [DATE]" at bounding box center [271, 149] width 173 height 27
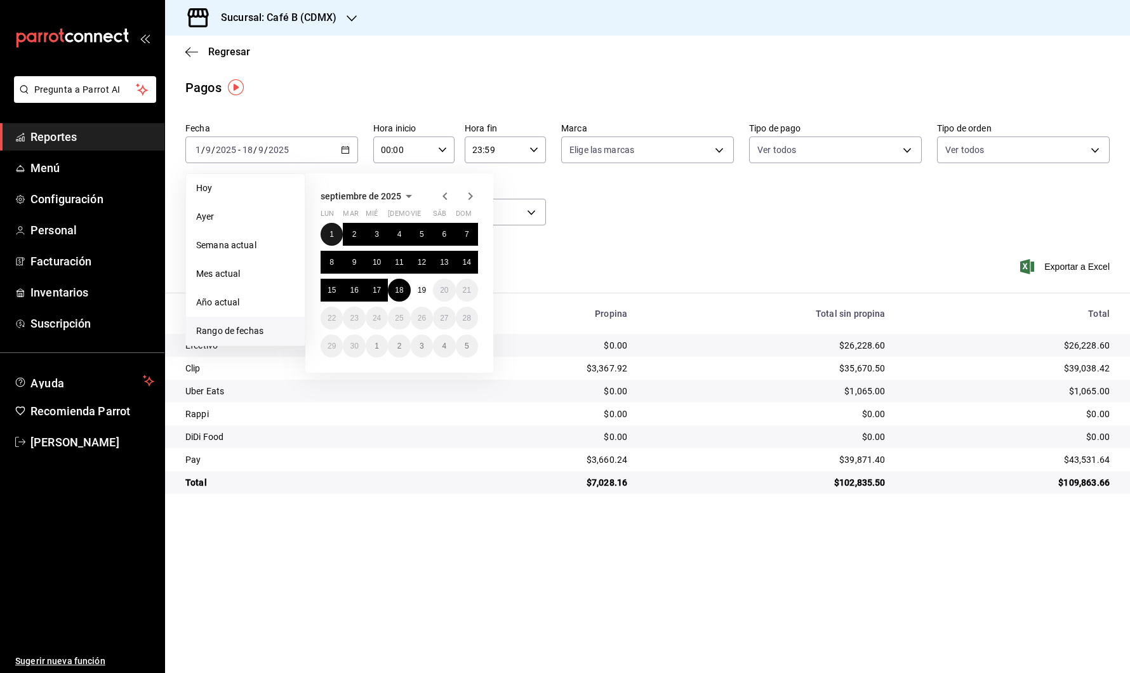
click at [330, 230] on abbr "1" at bounding box center [331, 234] width 4 height 9
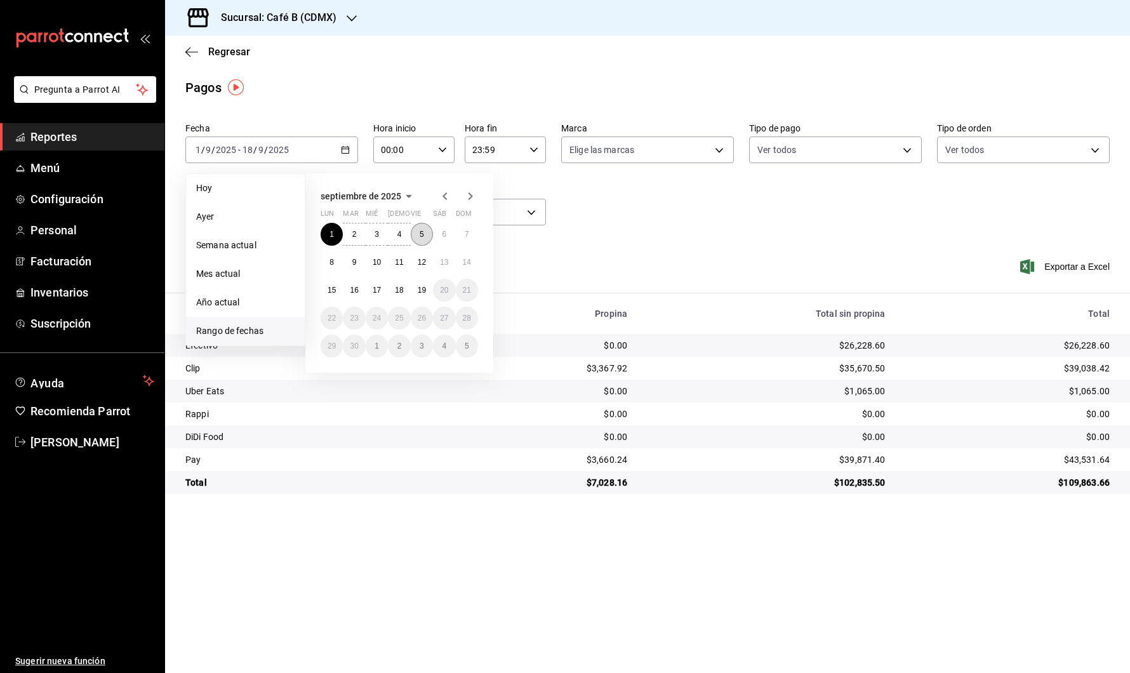
click at [421, 228] on button "5" at bounding box center [422, 234] width 22 height 23
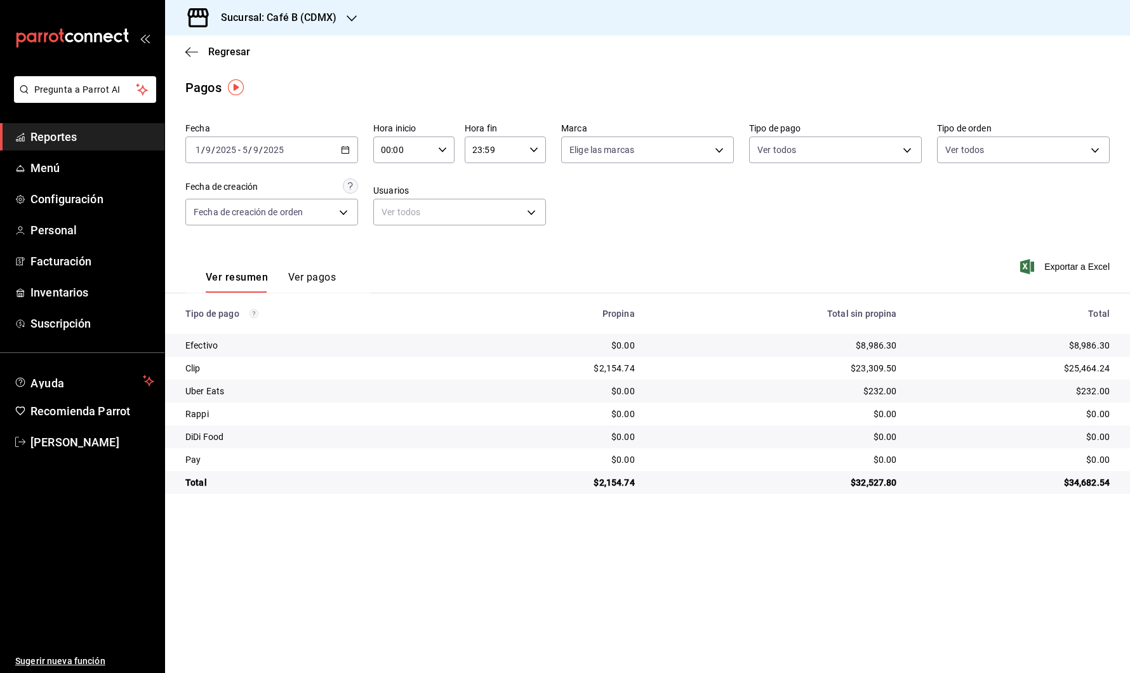
click at [339, 150] on div "[DATE] [DATE] - [DATE] [DATE]" at bounding box center [271, 149] width 173 height 27
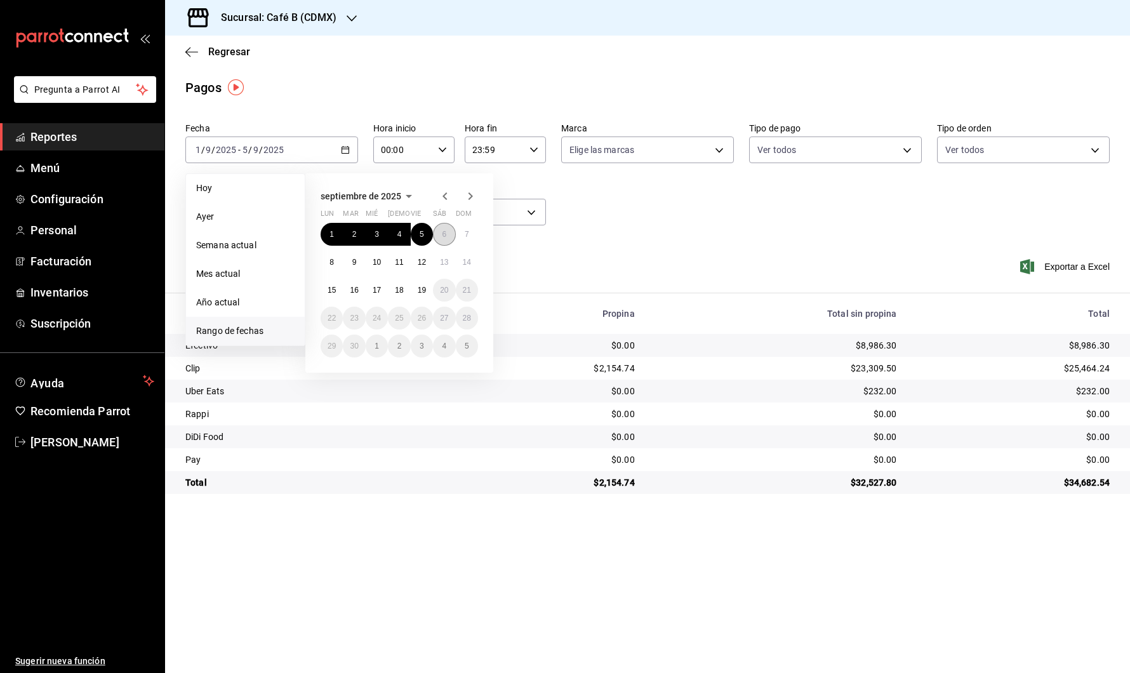
click at [444, 233] on abbr "6" at bounding box center [444, 234] width 4 height 9
click at [378, 258] on abbr "10" at bounding box center [377, 262] width 8 height 9
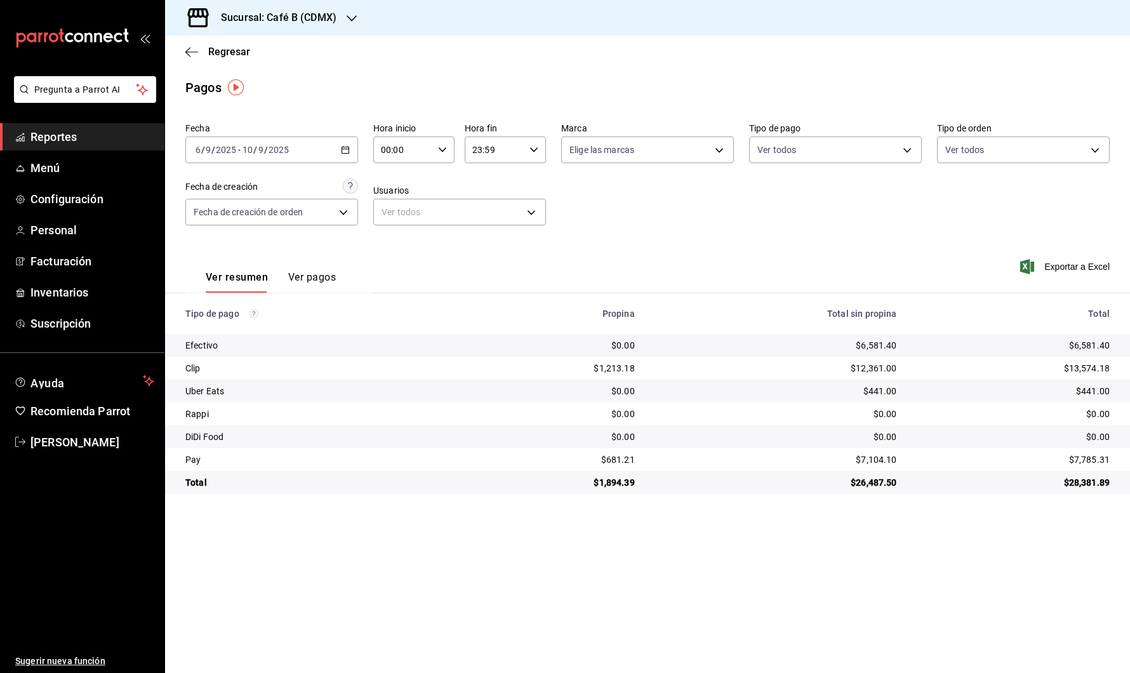
click at [321, 144] on div "[DATE] [DATE] - [DATE] [DATE]" at bounding box center [271, 149] width 173 height 27
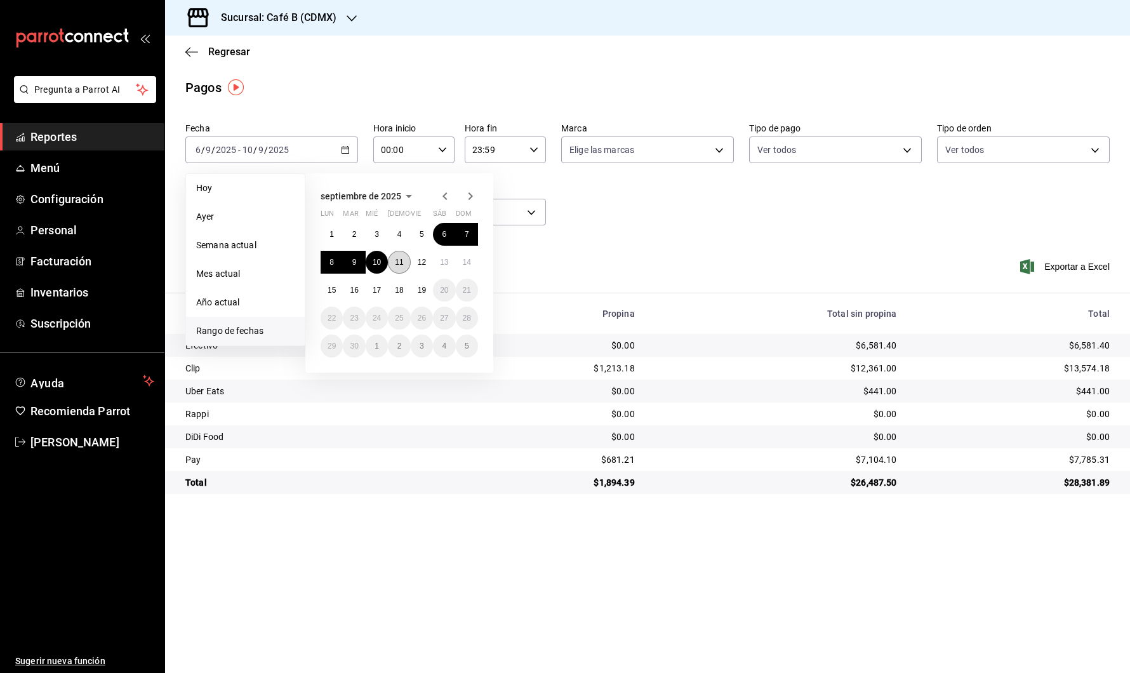
click at [399, 262] on abbr "11" at bounding box center [399, 262] width 8 height 9
click at [331, 288] on abbr "15" at bounding box center [332, 290] width 8 height 9
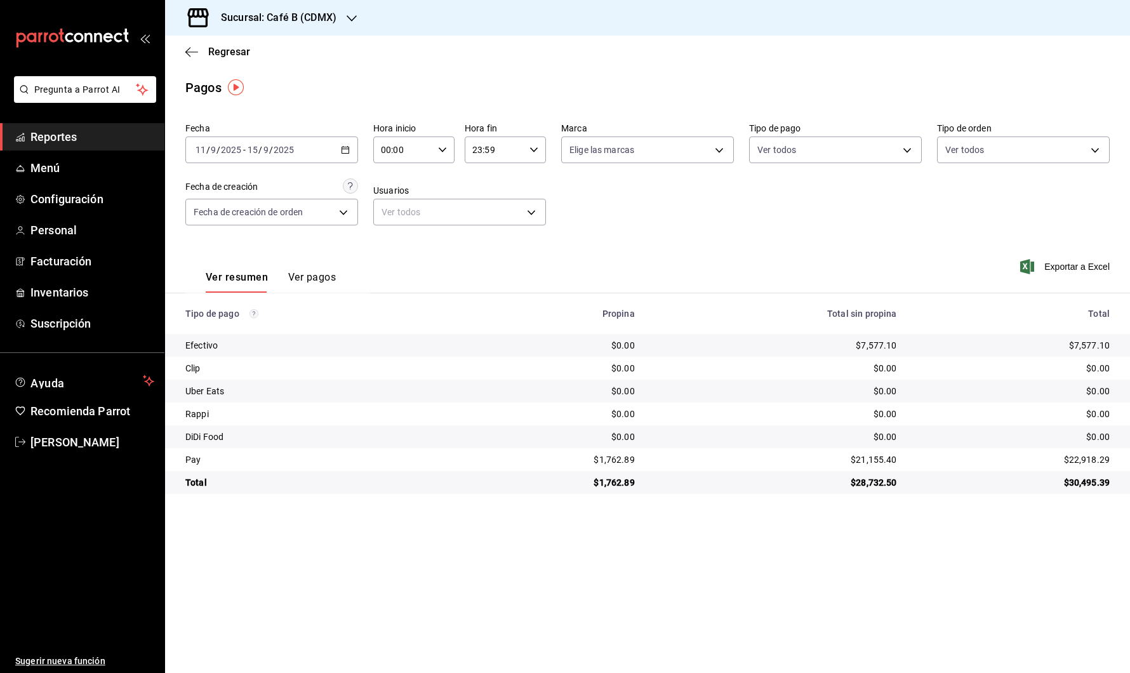
click at [331, 148] on div "[DATE] [DATE] - [DATE] [DATE]" at bounding box center [271, 149] width 173 height 27
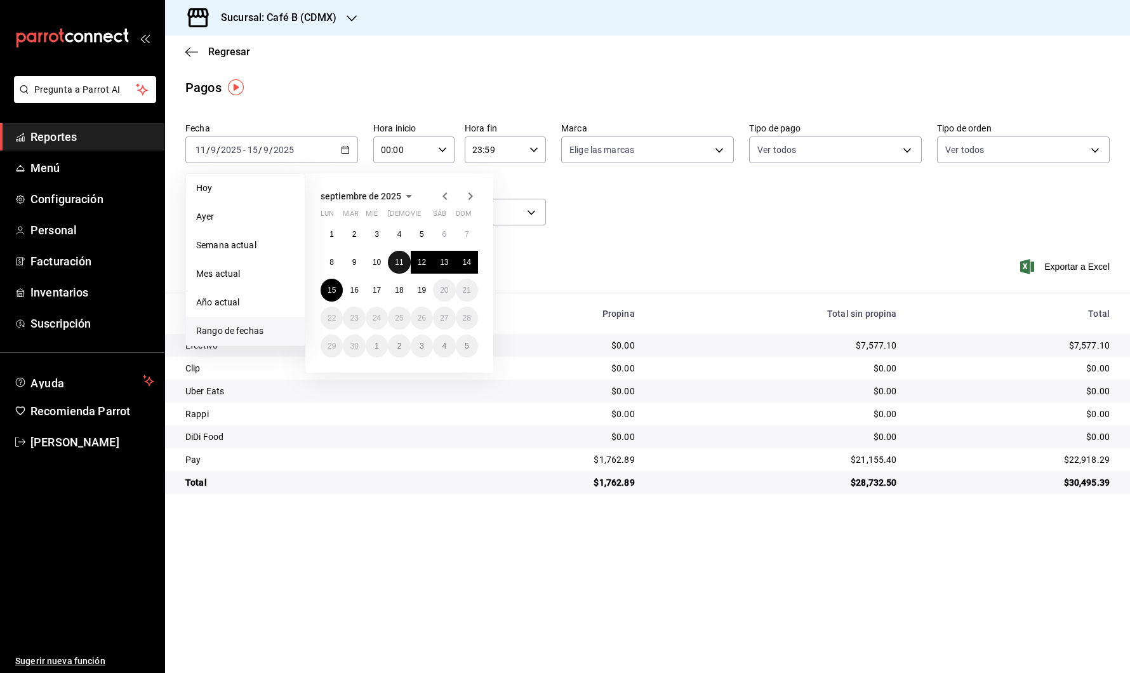
click at [406, 261] on button "11" at bounding box center [399, 262] width 22 height 23
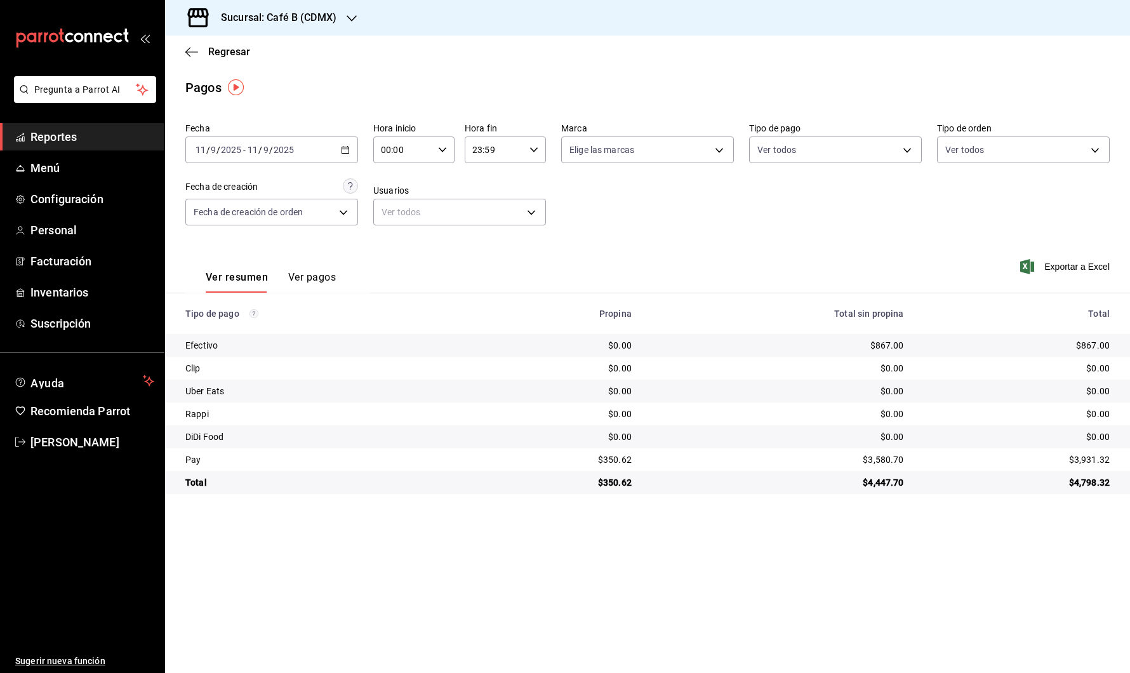
click at [18, 534] on ul "Sugerir nueva función" at bounding box center [82, 565] width 164 height 218
click at [333, 154] on div "[DATE] [DATE] - [DATE] [DATE]" at bounding box center [271, 149] width 173 height 27
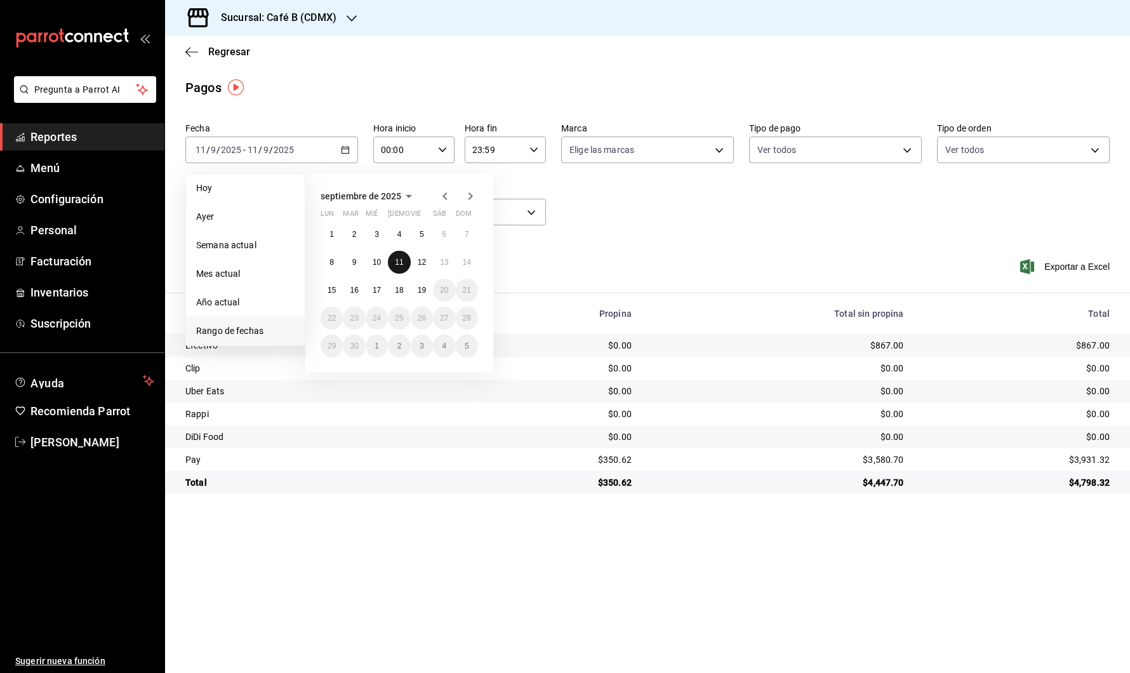
click at [395, 267] on button "11" at bounding box center [399, 262] width 22 height 23
click at [340, 290] on button "15" at bounding box center [332, 290] width 22 height 23
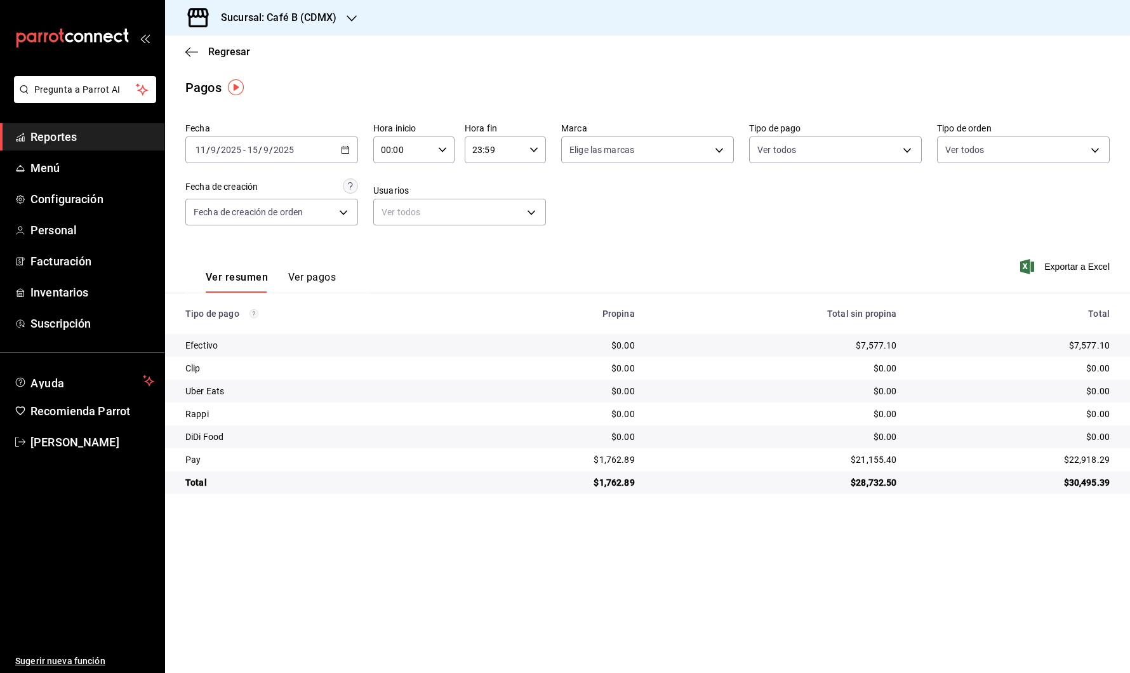
click at [630, 476] on div "$1,762.89" at bounding box center [556, 482] width 158 height 13
